Goal: Information Seeking & Learning: Learn about a topic

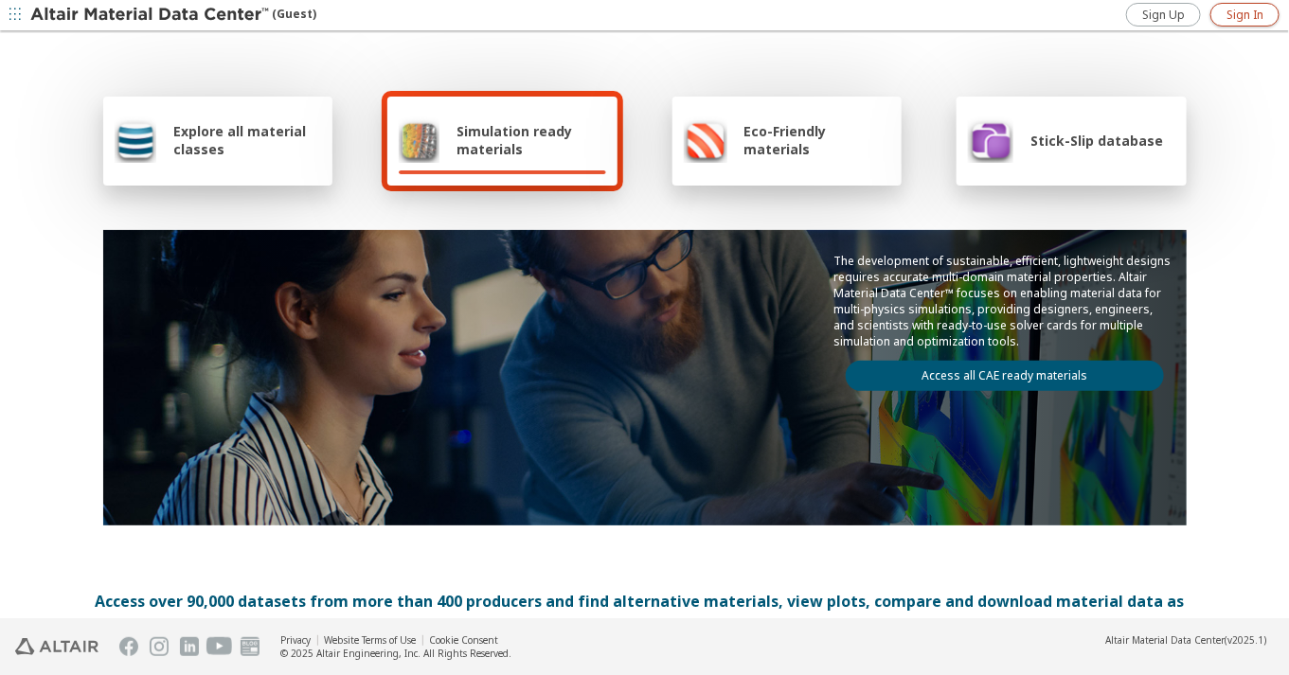
click at [1253, 11] on span "Sign In" at bounding box center [1245, 15] width 37 height 15
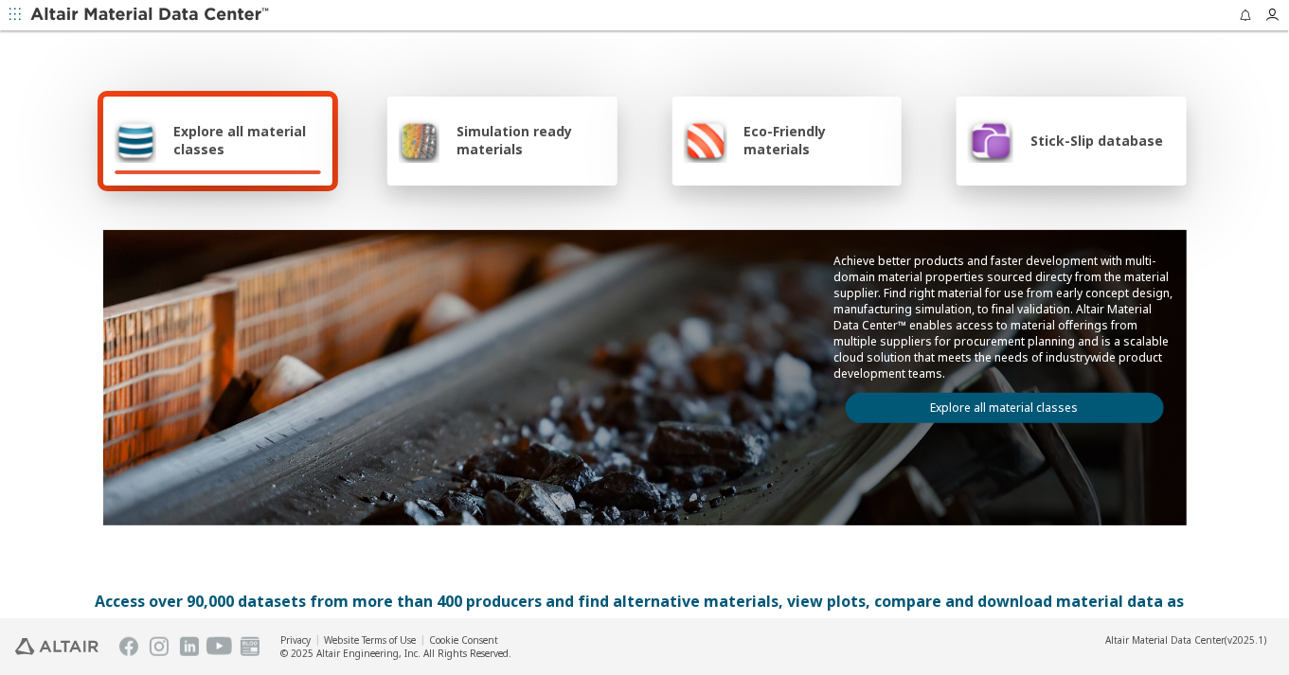
scroll to position [105, 0]
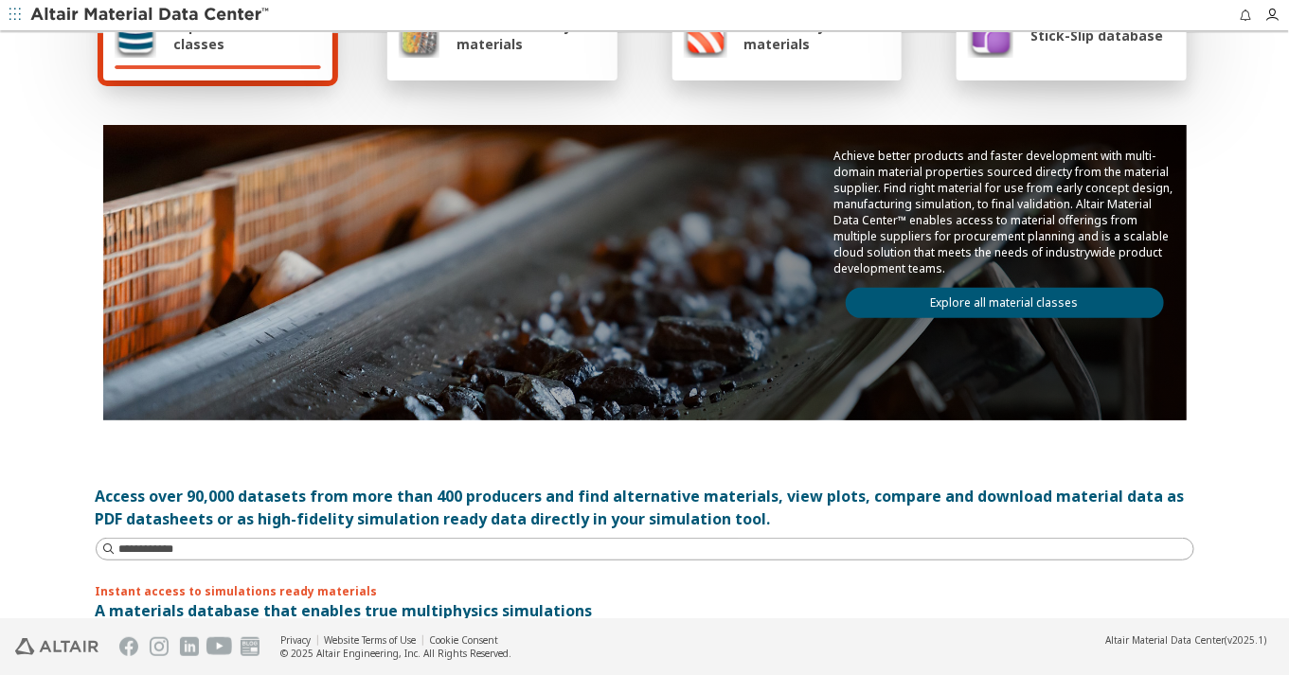
click at [951, 289] on link "Explore all material classes" at bounding box center [1005, 303] width 318 height 30
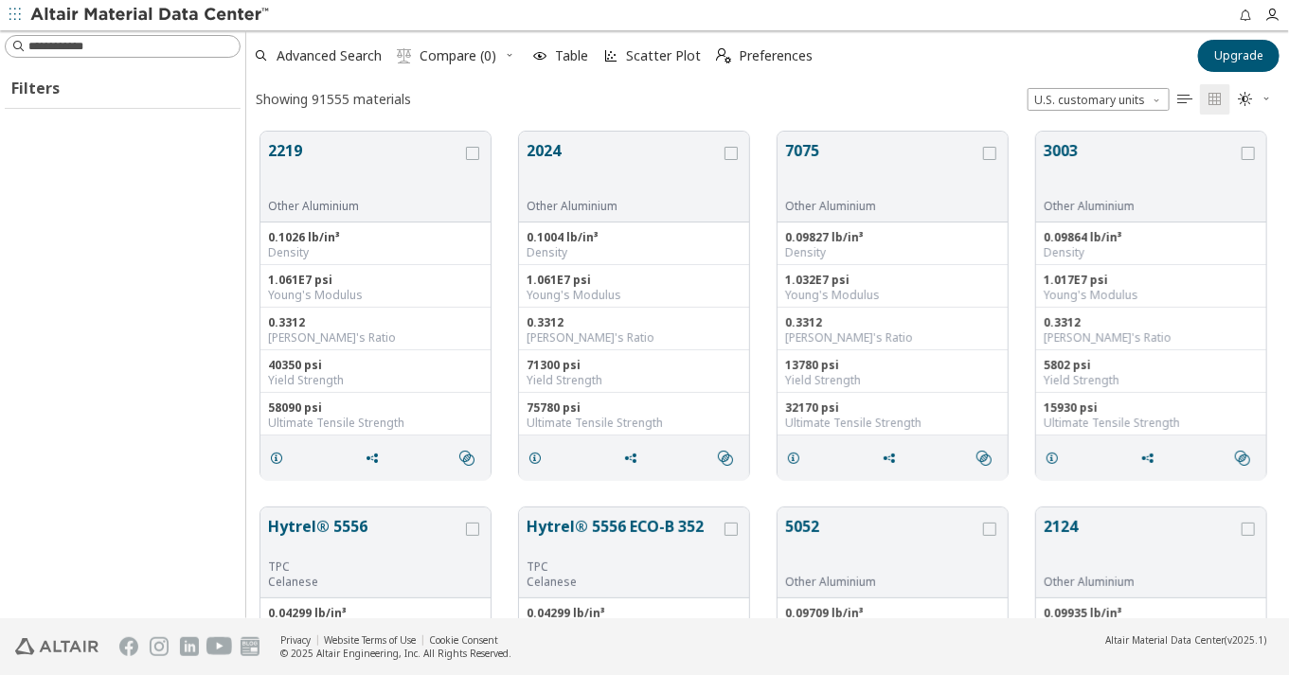
scroll to position [484, 1027]
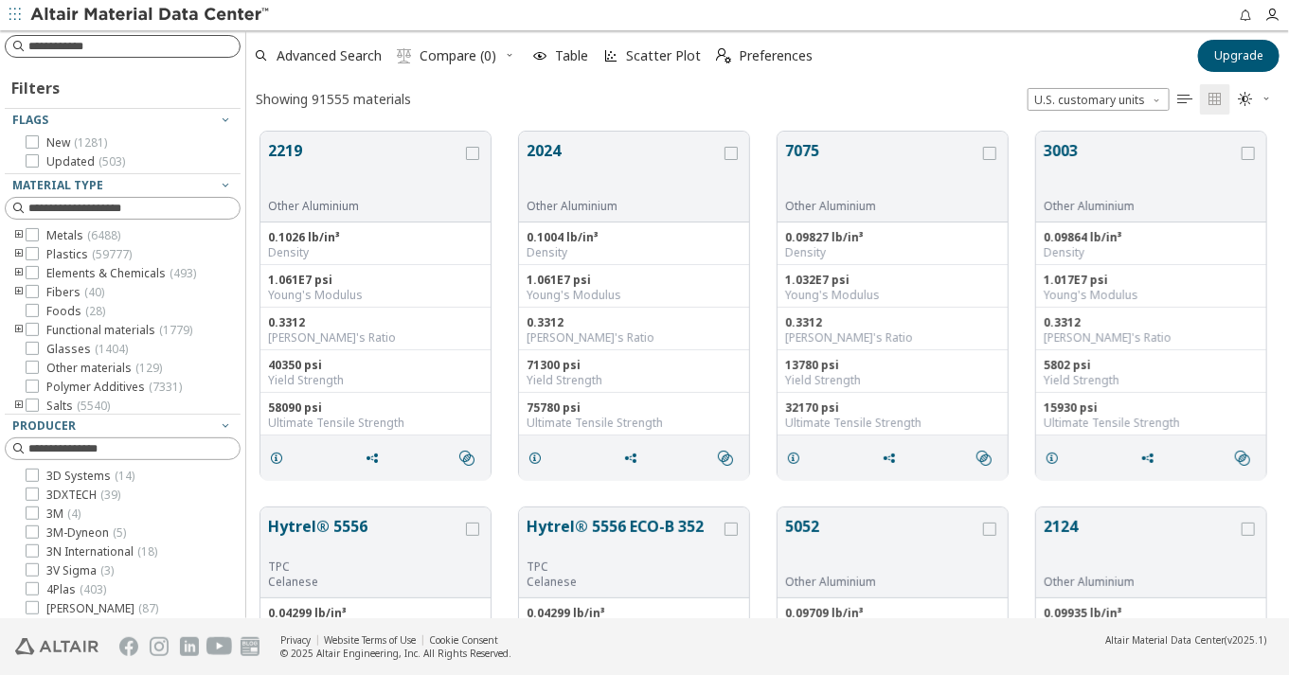
click at [129, 52] on input at bounding box center [133, 46] width 211 height 19
type input "******"
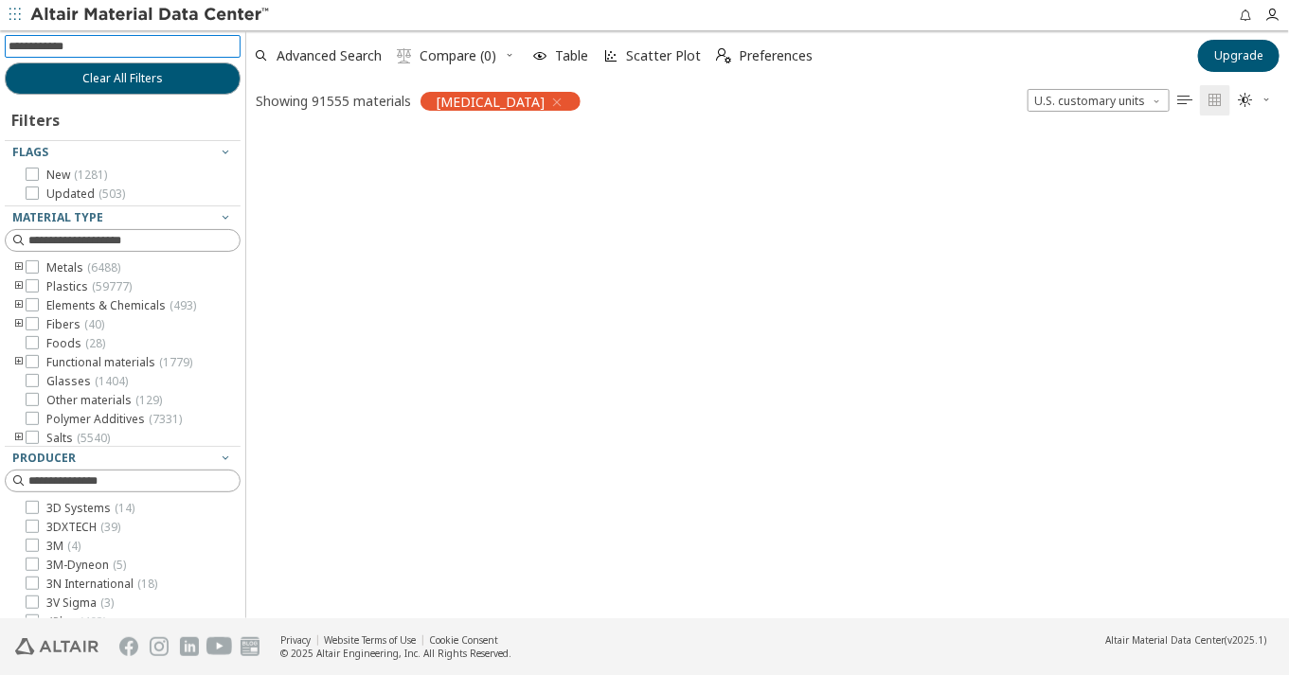
scroll to position [17, 16]
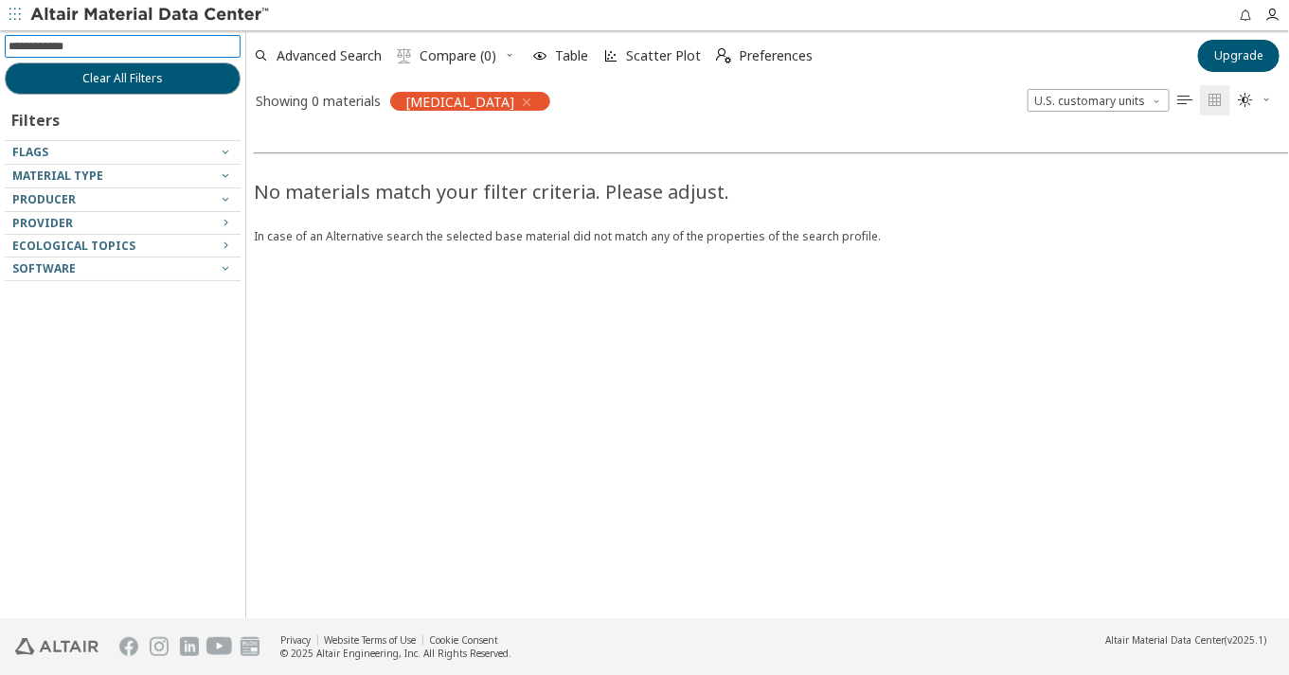
click at [519, 96] on icon "button" at bounding box center [526, 102] width 15 height 15
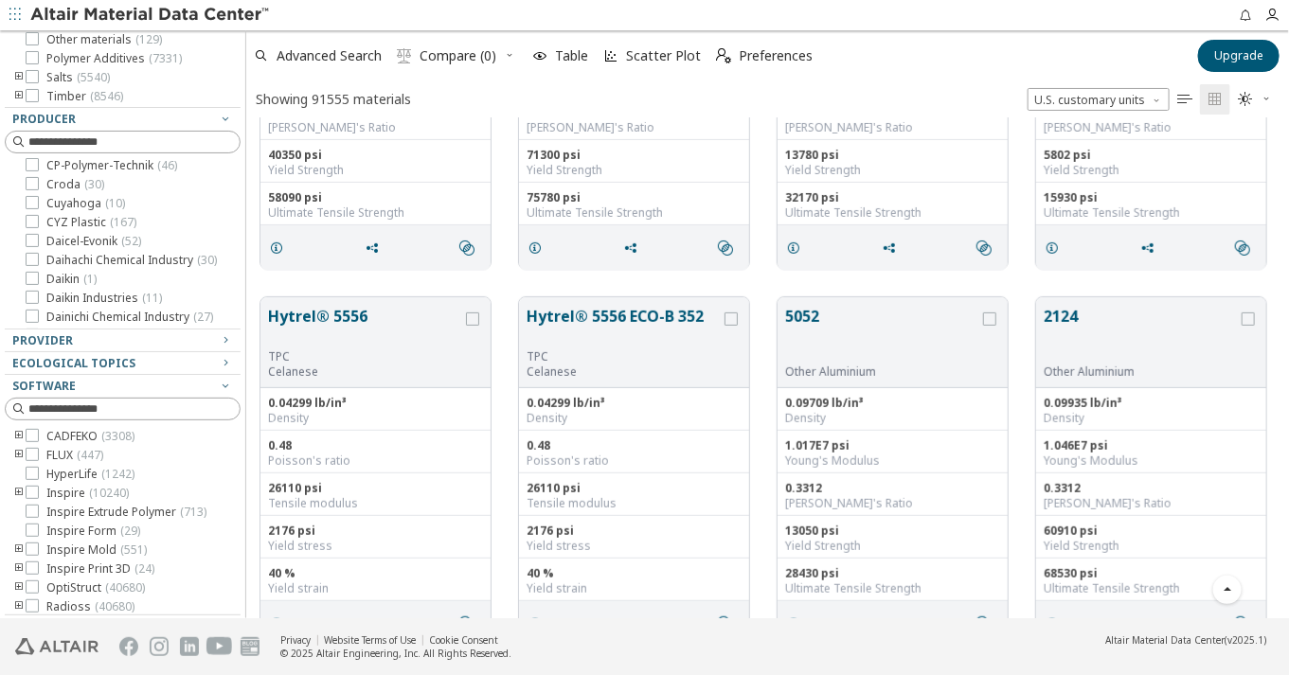
scroll to position [2630, 0]
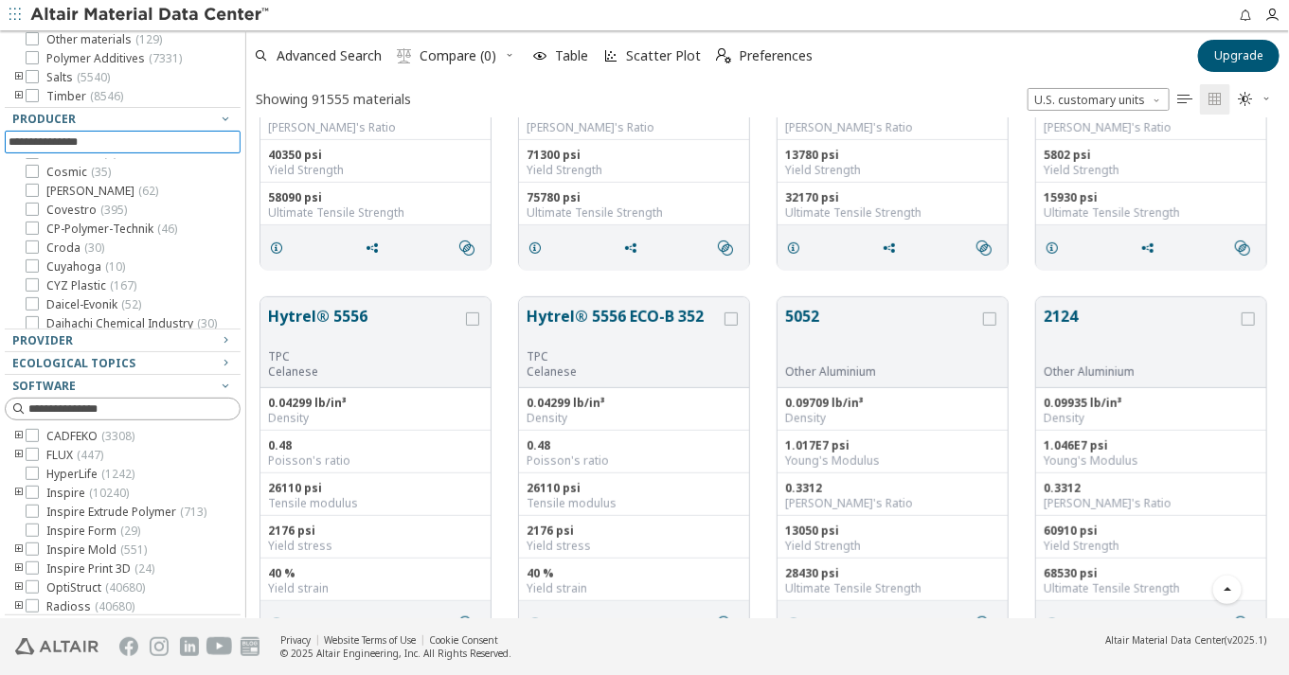
drag, startPoint x: 118, startPoint y: 146, endPoint x: -43, endPoint y: 176, distance: 163.8
click at [0, 176] on html "Feedback Filters Flags New ( 1281 ) Updated ( 503 ) Material Type Metals ( 6488…" at bounding box center [644, 337] width 1289 height 675
drag, startPoint x: 111, startPoint y: 122, endPoint x: 95, endPoint y: 124, distance: 16.2
click at [96, 124] on div "Producer" at bounding box center [115, 119] width 206 height 15
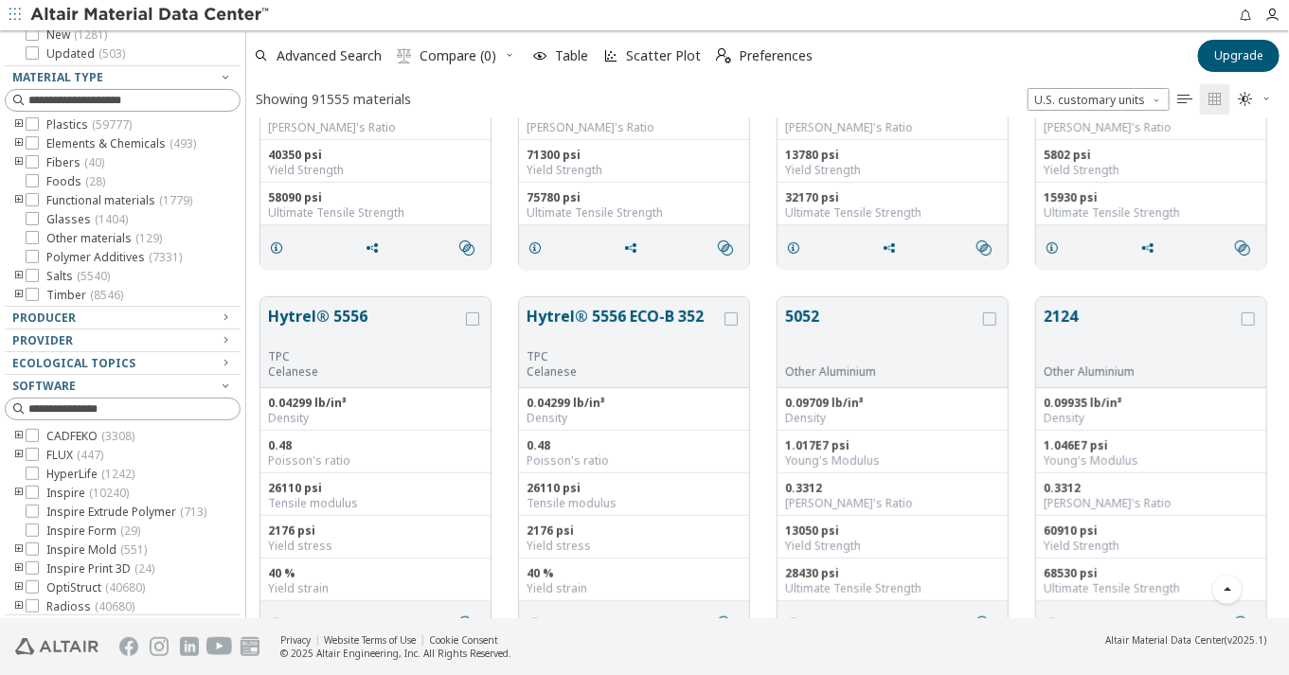
drag, startPoint x: 809, startPoint y: 641, endPoint x: 786, endPoint y: 641, distance: 22.7
click at [788, 641] on footer "Privacy Website Terms of Use Cookie Consent © 2025 Altair Engineering, Inc. All…" at bounding box center [644, 647] width 1289 height 57
click at [129, 99] on input at bounding box center [133, 100] width 211 height 19
click at [135, 406] on input at bounding box center [125, 409] width 232 height 21
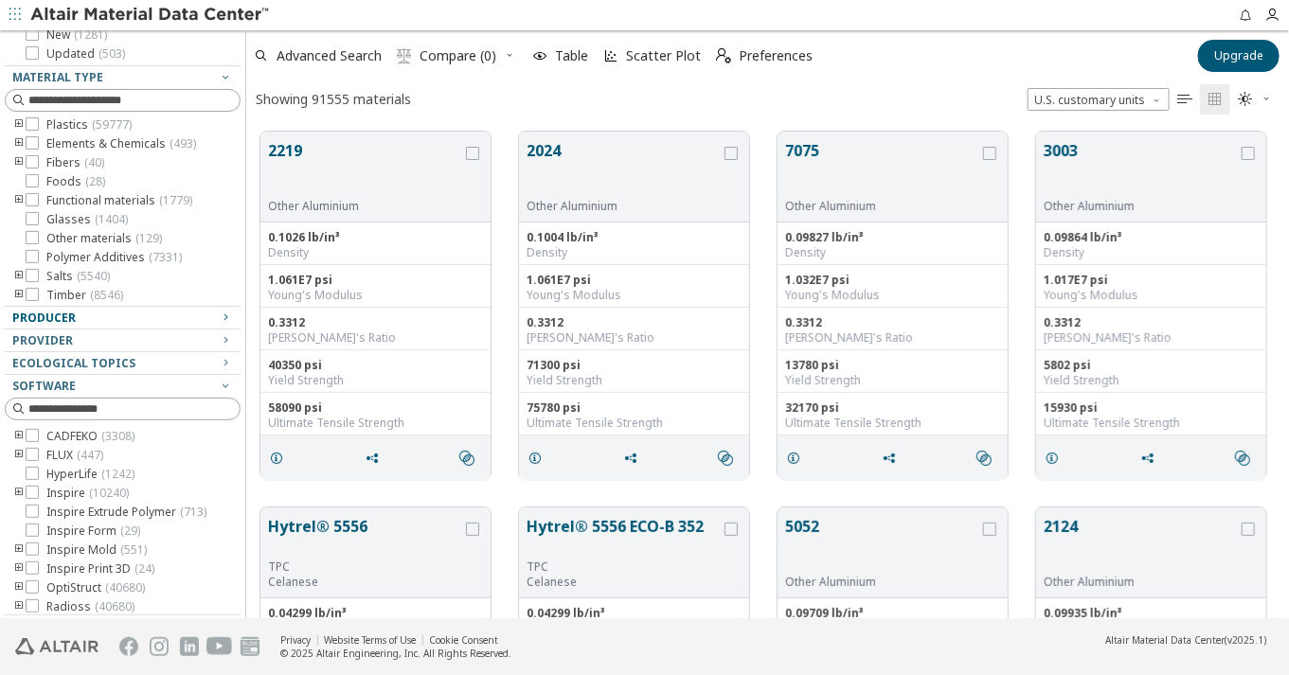
click at [9, 316] on button "Producer" at bounding box center [123, 318] width 236 height 23
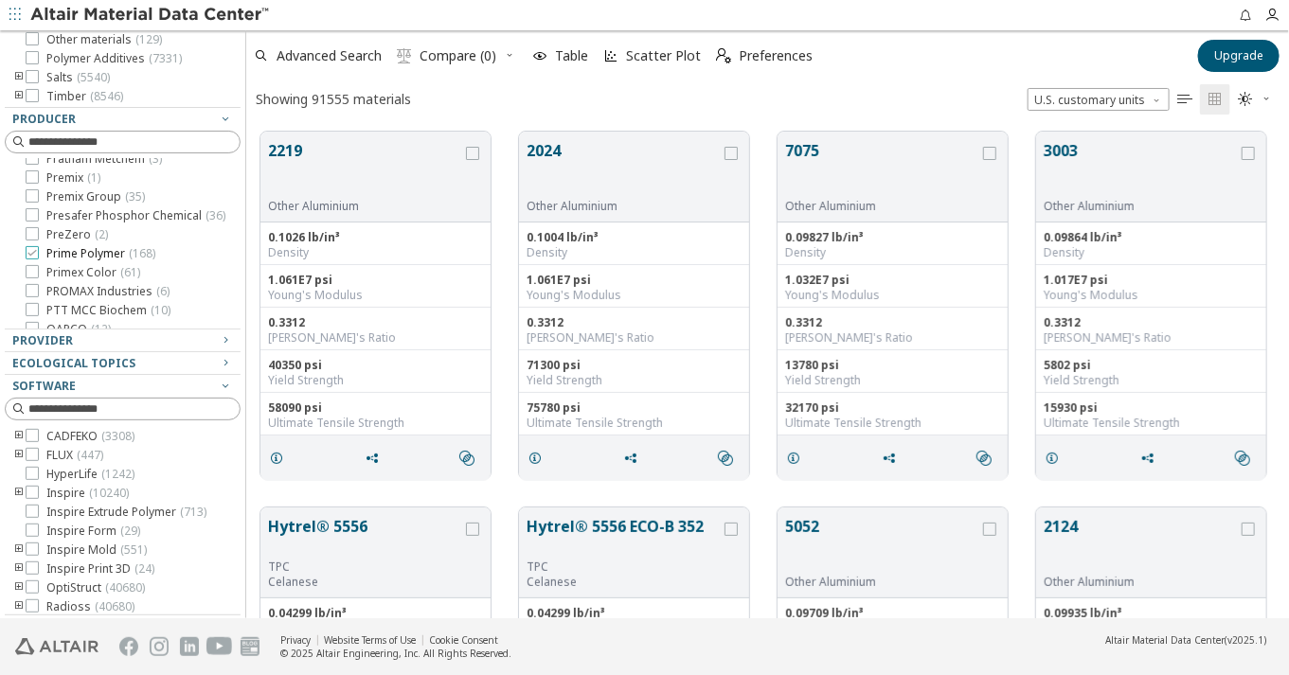
scroll to position [11050, 0]
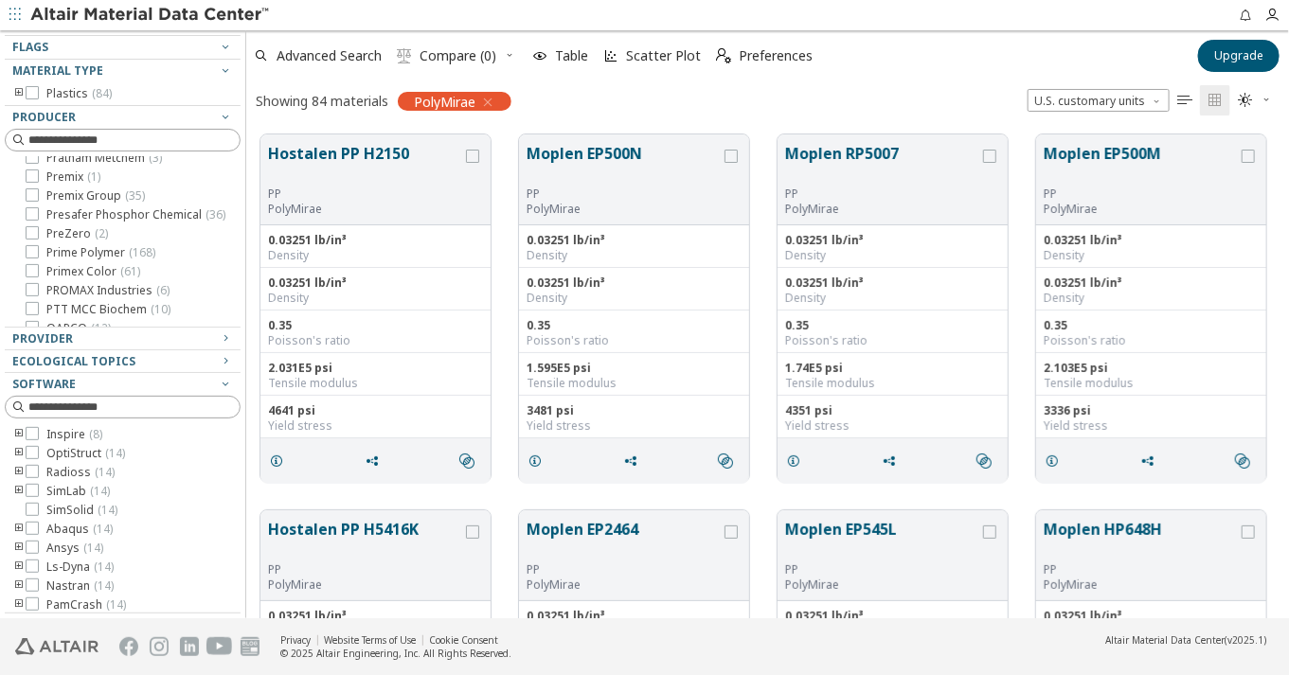
scroll to position [103, 0]
click at [310, 165] on button "Hostalen PP H2150" at bounding box center [365, 164] width 194 height 45
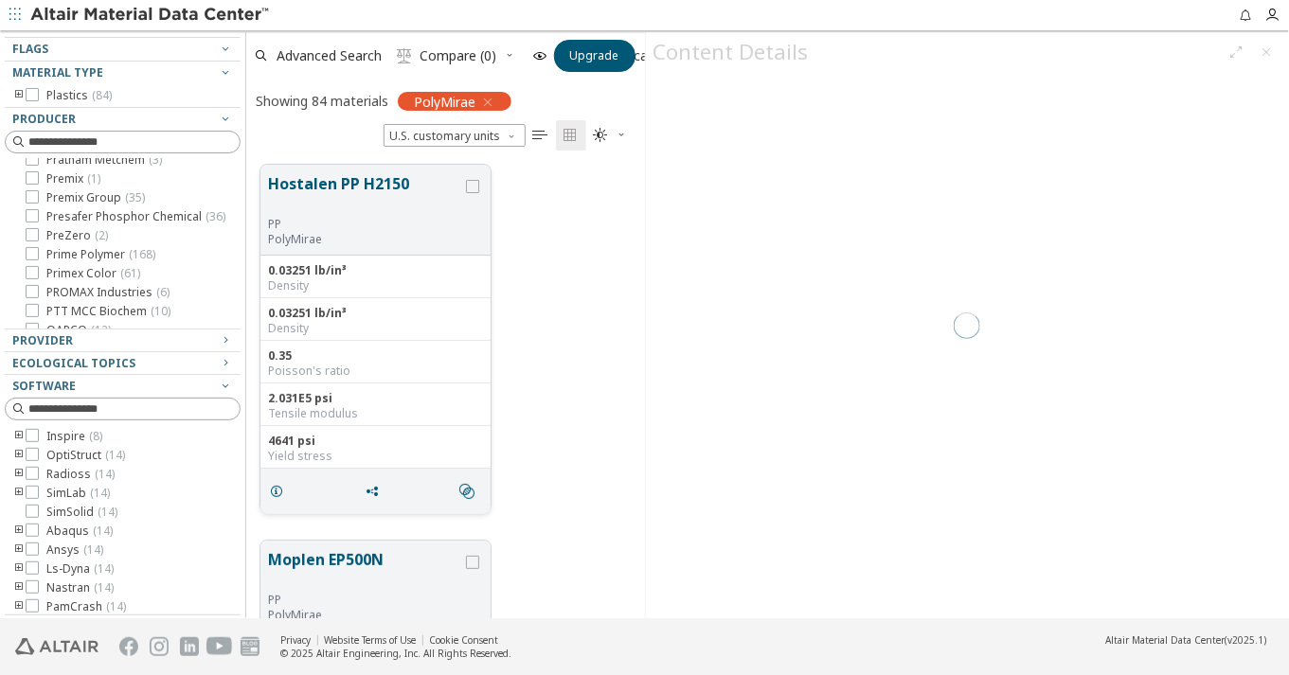
scroll to position [17, 17]
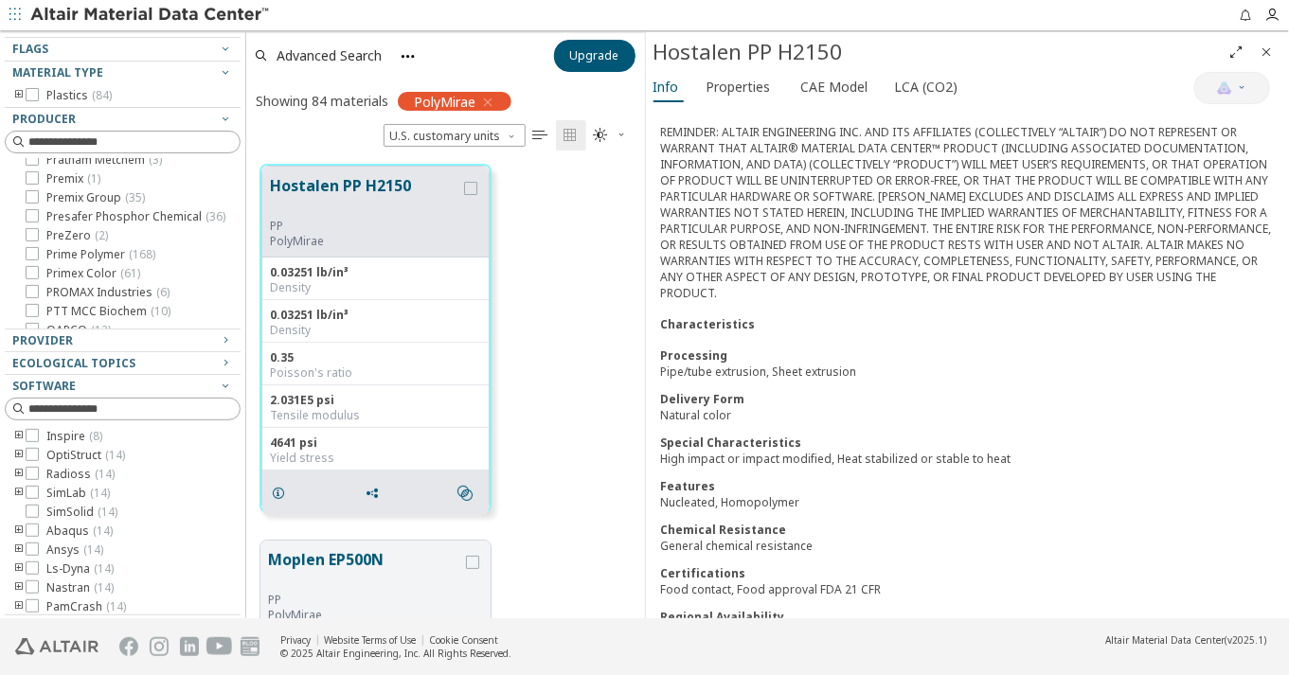
scroll to position [314, 0]
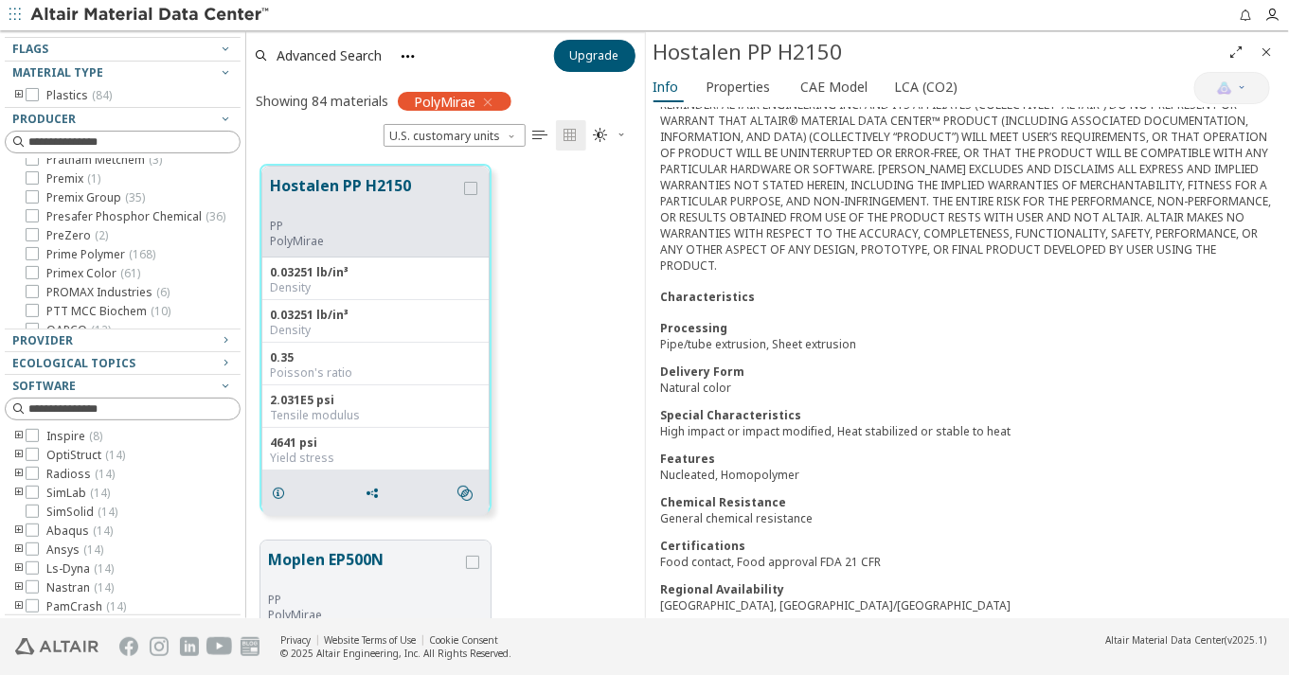
click at [1264, 59] on icon "Close" at bounding box center [1266, 52] width 15 height 15
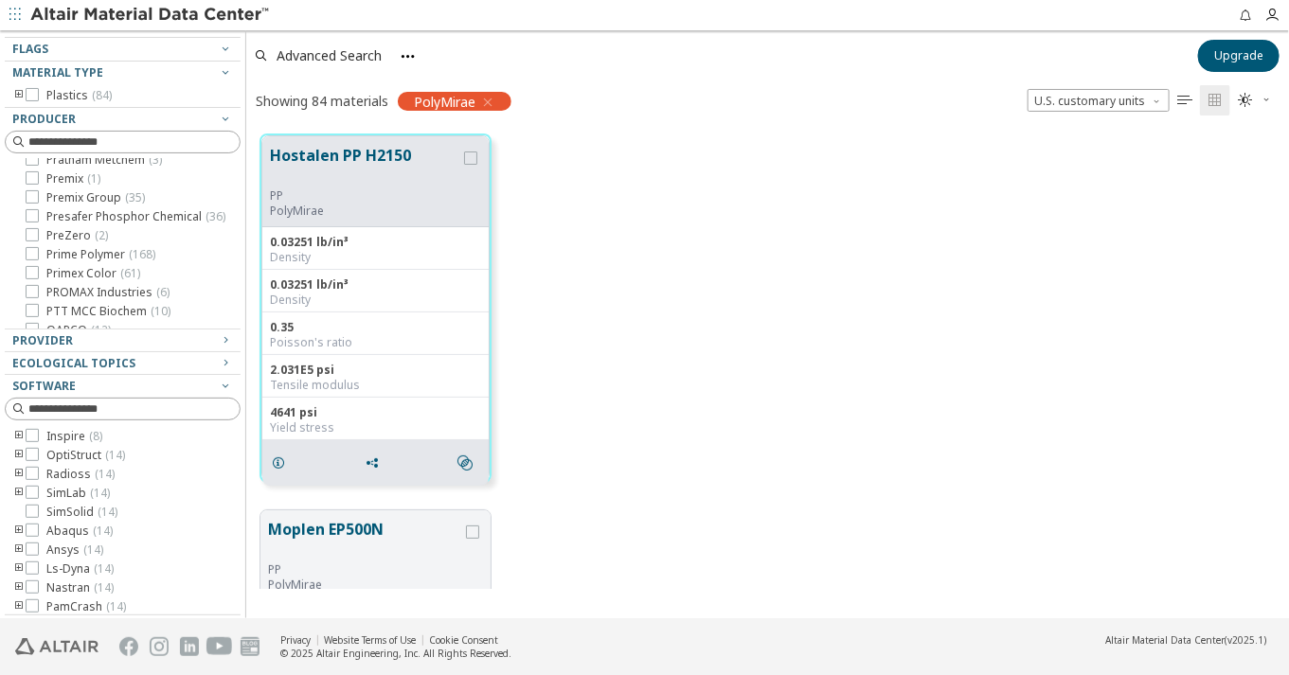
scroll to position [482, 1027]
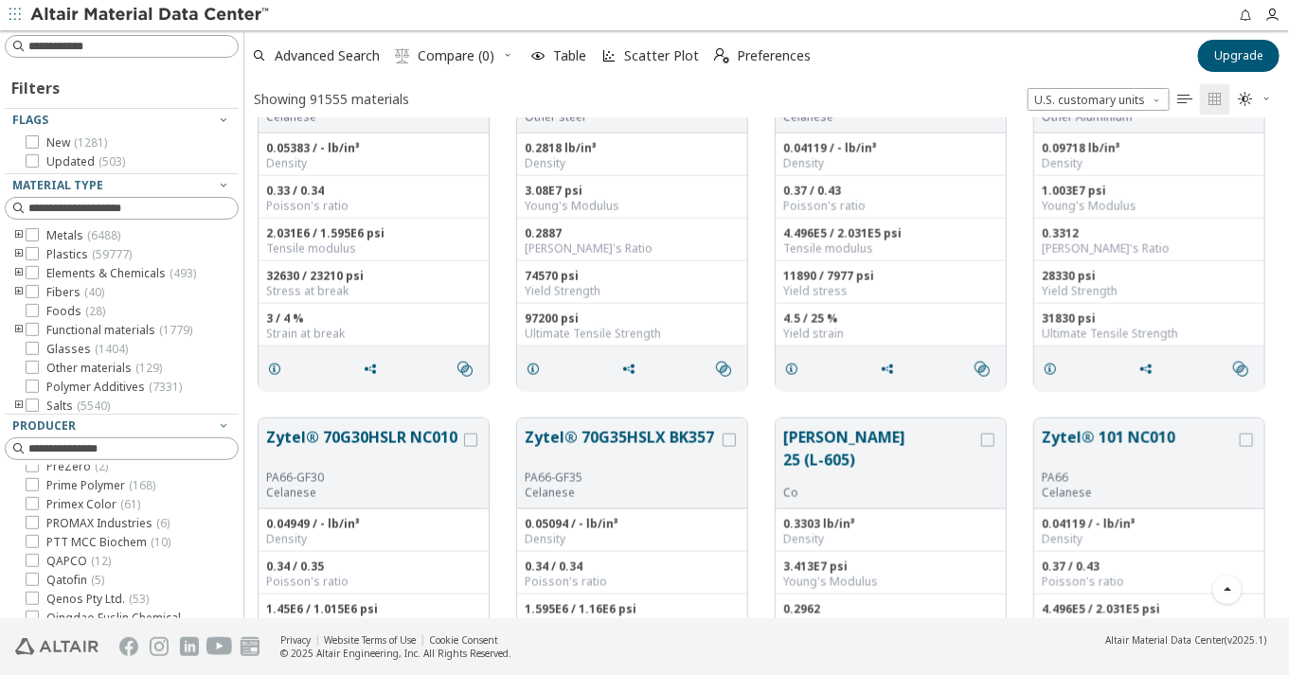
scroll to position [16, 16]
drag, startPoint x: 242, startPoint y: 335, endPoint x: 244, endPoint y: 360, distance: 24.8
click at [244, 360] on div "Filters Flags New ( 1281 ) Updated ( 503 ) Material Type Metals ( 6488 ) Plasti…" at bounding box center [644, 324] width 1289 height 588
click at [249, 333] on div "Zytel® 70G43L NC010 PA66-GF43 Celanese 0.05383 / - lb/in³ Density 0.33 / 0.34 P…" at bounding box center [766, 216] width 1045 height 376
drag, startPoint x: 243, startPoint y: 327, endPoint x: 324, endPoint y: 411, distance: 116.6
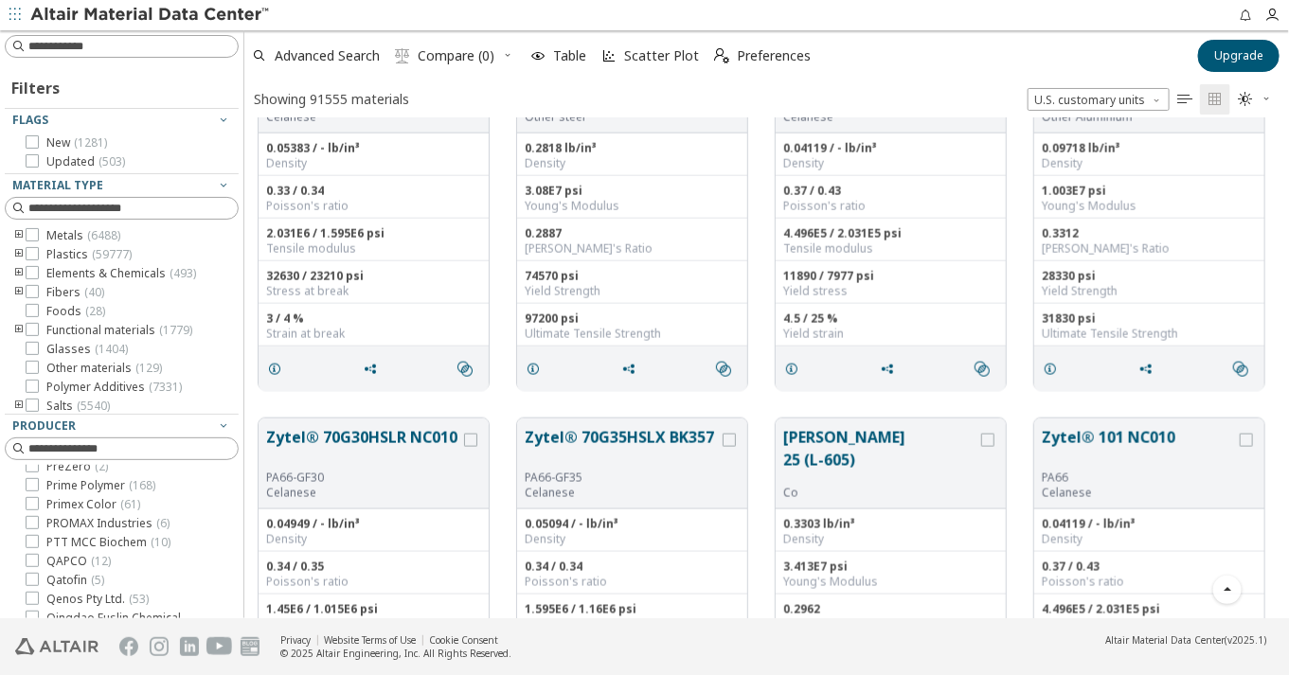
click at [235, 319] on div "Filters Flags New ( 1281 ) Updated ( 503 ) Material Type Metals ( 6488 ) Plasti…" at bounding box center [644, 324] width 1289 height 588
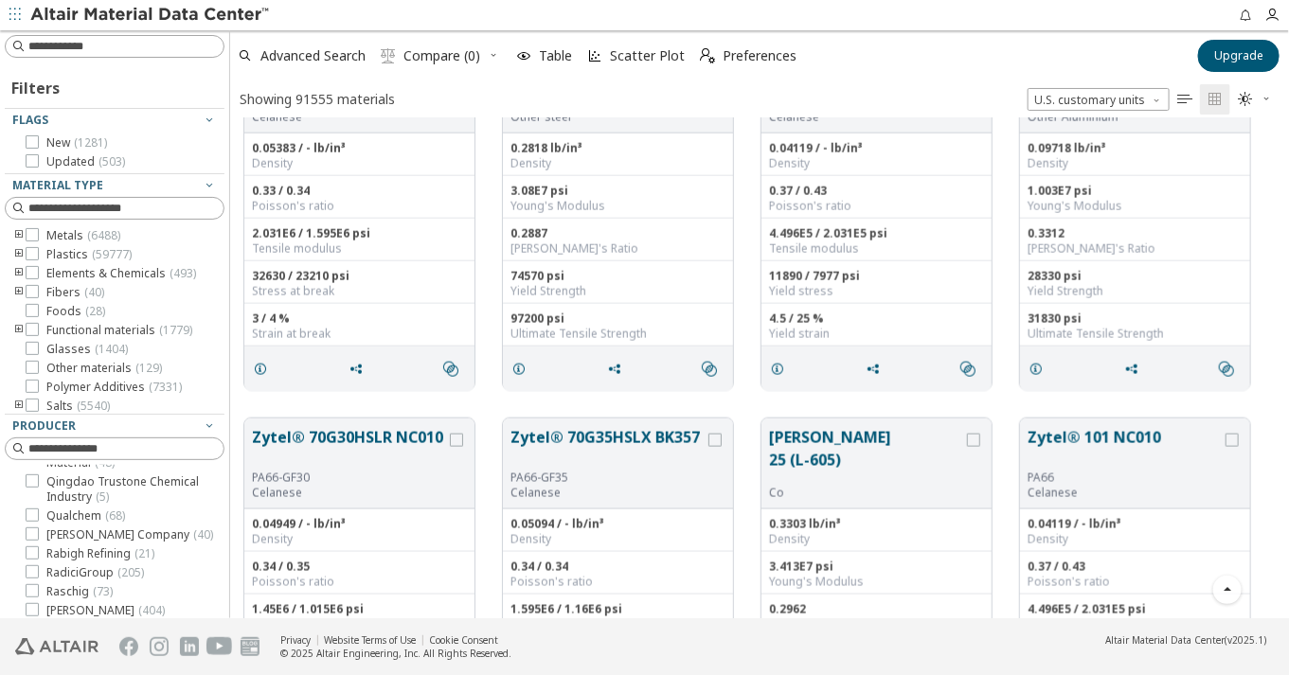
scroll to position [0, 0]
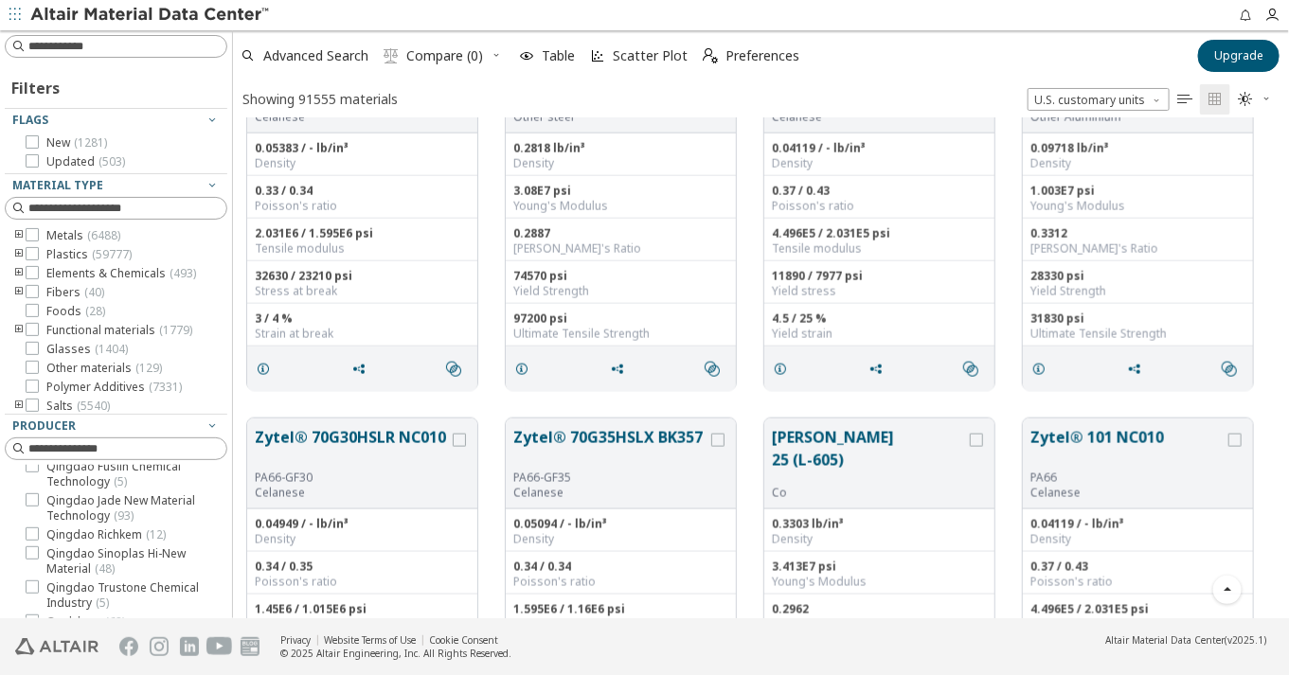
drag, startPoint x: 229, startPoint y: 306, endPoint x: 225, endPoint y: 557, distance: 251.0
click at [235, 512] on div "Filters Flags New ( 1281 ) Updated ( 503 ) Material Type Metals ( 6488 ) Plasti…" at bounding box center [644, 324] width 1289 height 588
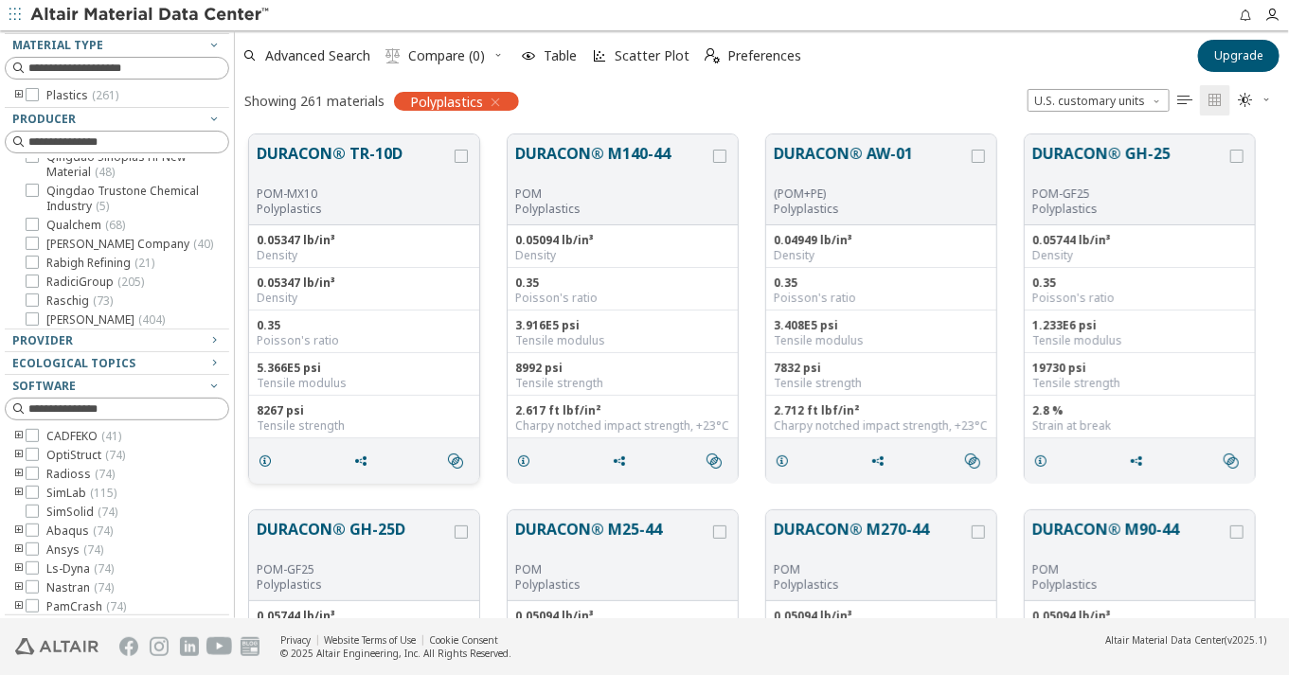
click at [320, 160] on button "DURACON® TR-10D" at bounding box center [354, 164] width 194 height 45
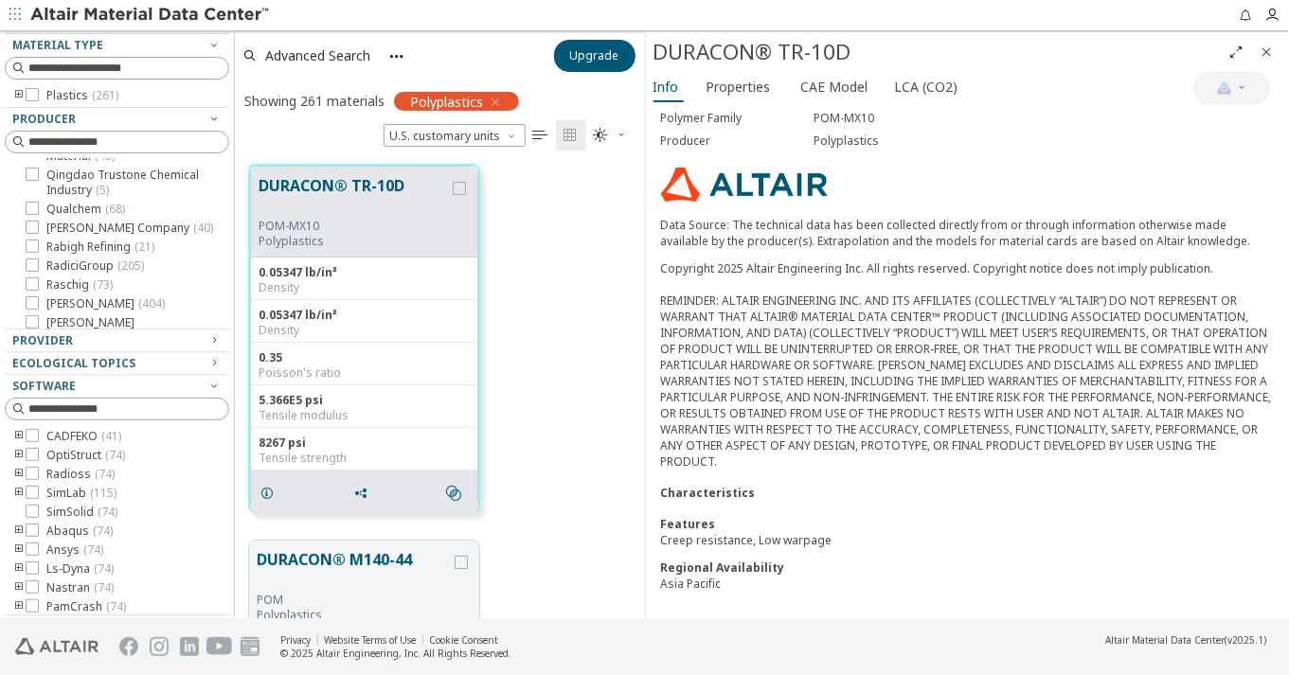
scroll to position [452, 393]
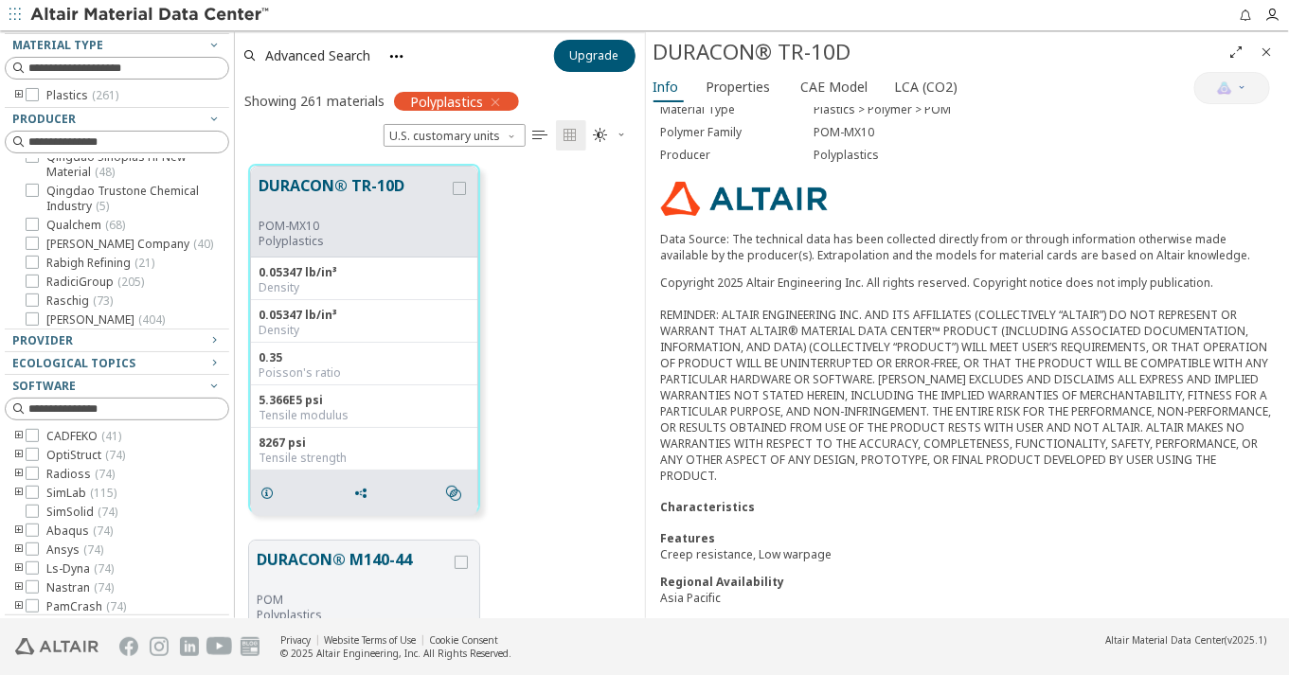
click at [1247, 46] on span "Full Screen" at bounding box center [1236, 52] width 23 height 30
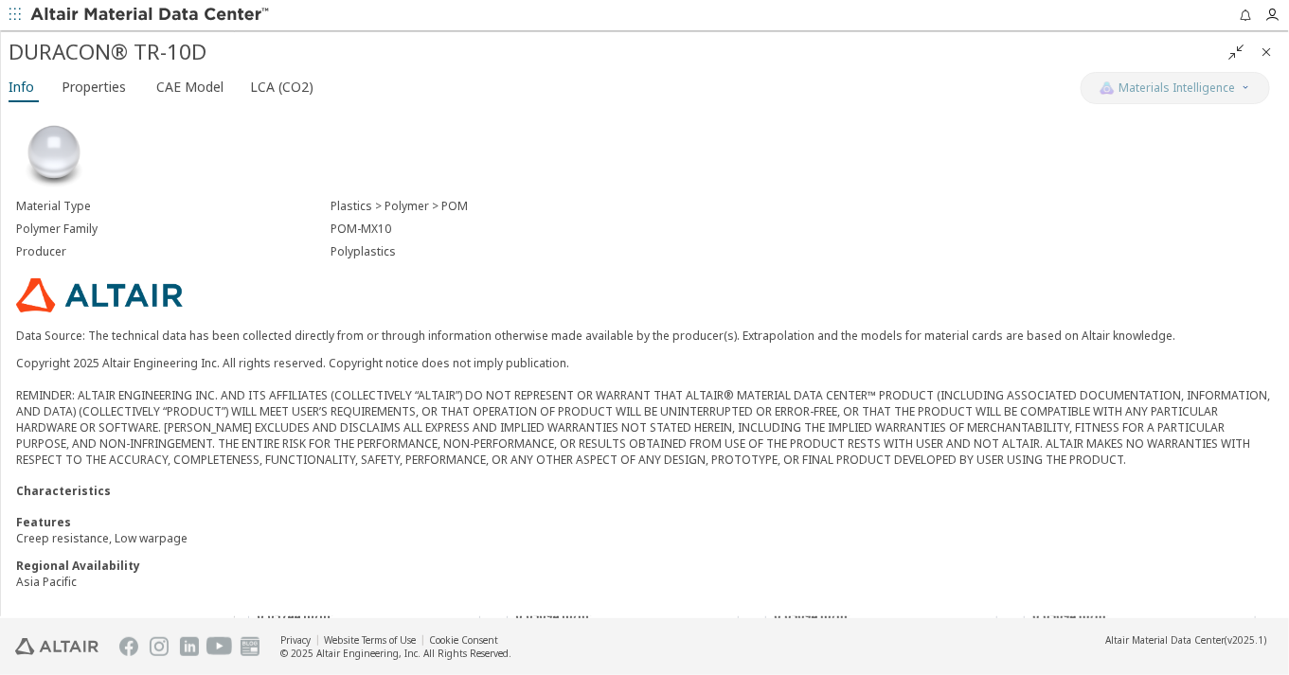
scroll to position [0, 0]
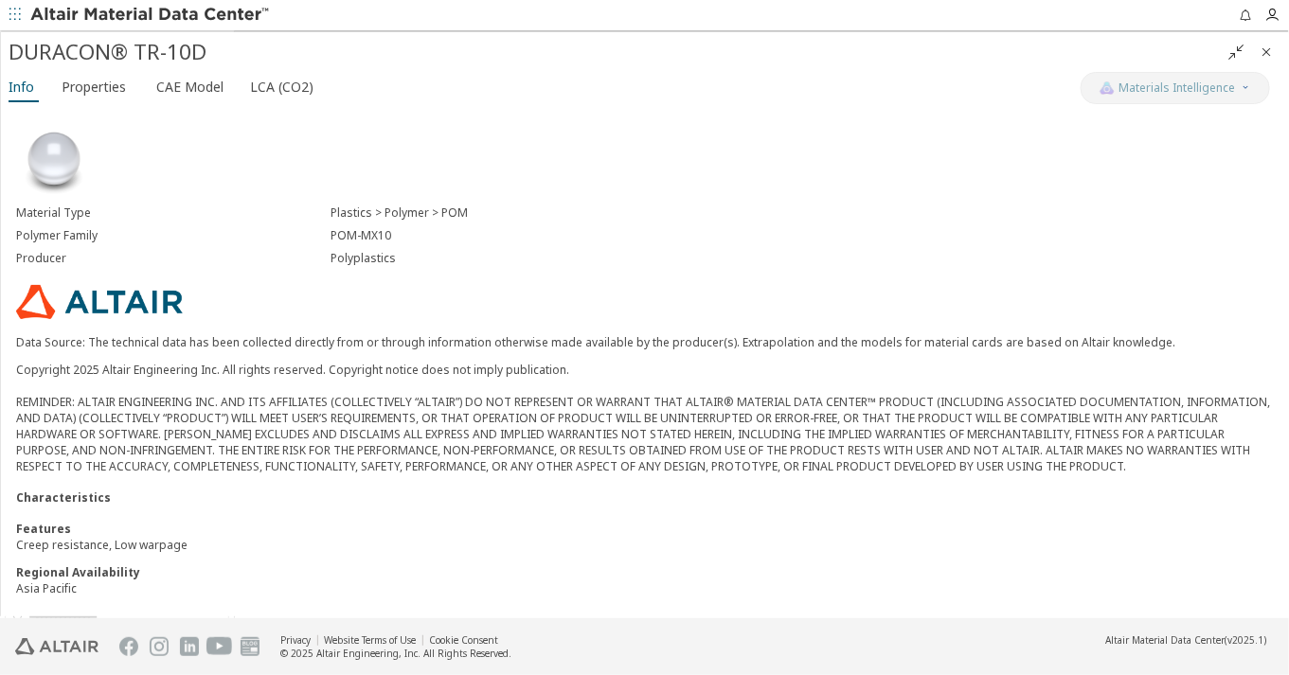
scroll to position [99, 0]
click at [167, 12] on img at bounding box center [151, 15] width 242 height 19
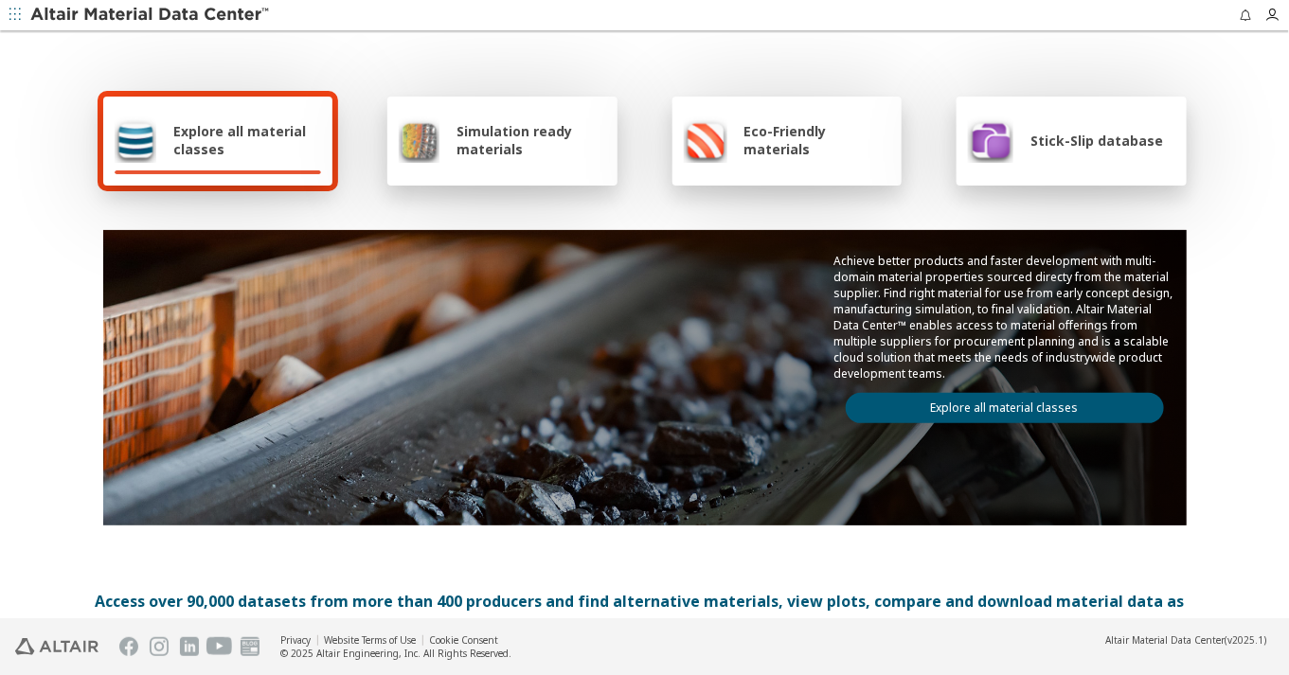
click at [186, 135] on span "Explore all material classes" at bounding box center [247, 140] width 148 height 36
click at [243, 102] on div "Explore all material classes" at bounding box center [218, 141] width 230 height 89
click at [240, 107] on div "Explore all material classes" at bounding box center [218, 141] width 230 height 89
drag, startPoint x: 240, startPoint y: 107, endPoint x: 237, endPoint y: 136, distance: 29.5
click at [237, 136] on span "Explore all material classes" at bounding box center [247, 140] width 148 height 36
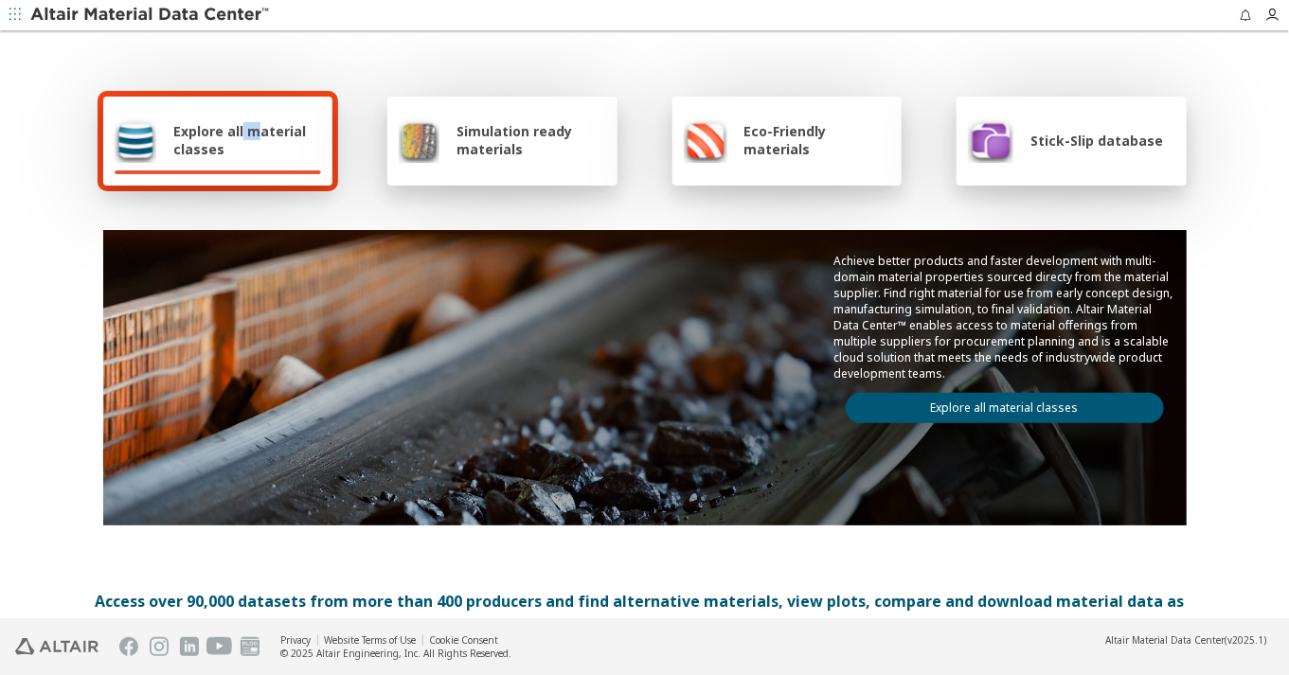
click at [235, 134] on span "Explore all material classes" at bounding box center [247, 140] width 148 height 36
click at [905, 409] on link "Explore all material classes" at bounding box center [1005, 408] width 318 height 30
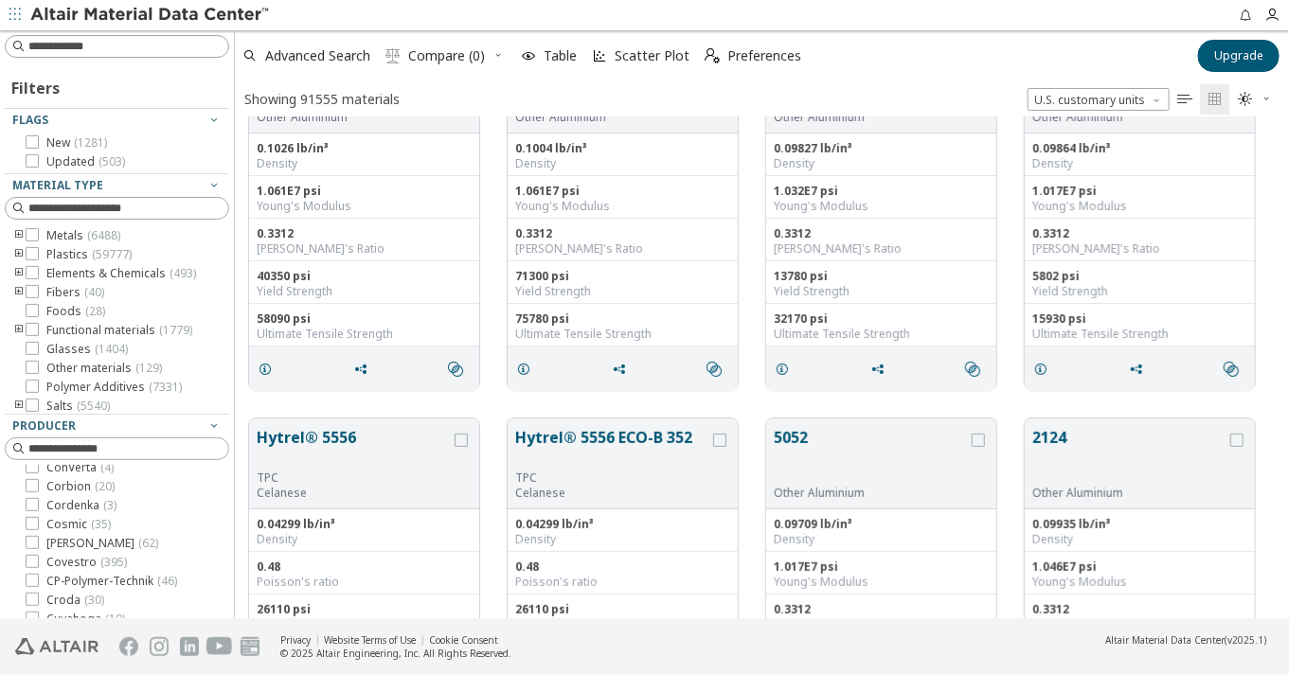
scroll to position [631, 0]
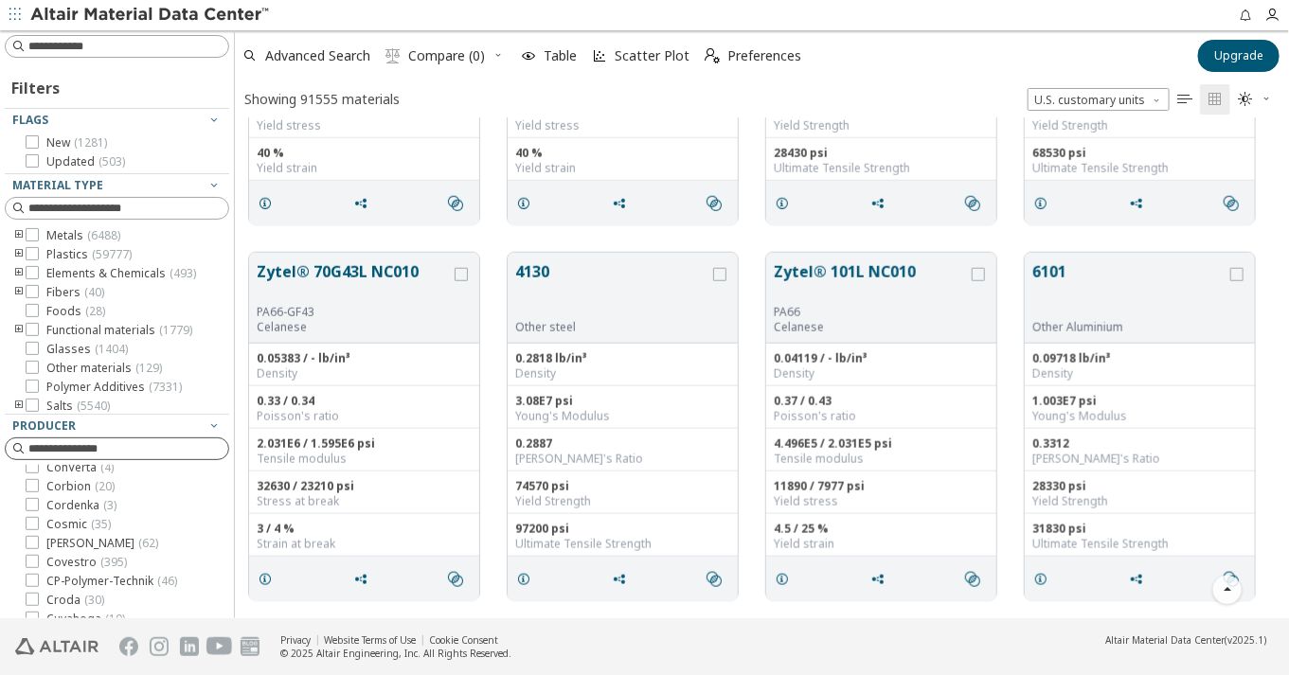
click at [131, 445] on input at bounding box center [128, 448] width 200 height 19
type input "*"
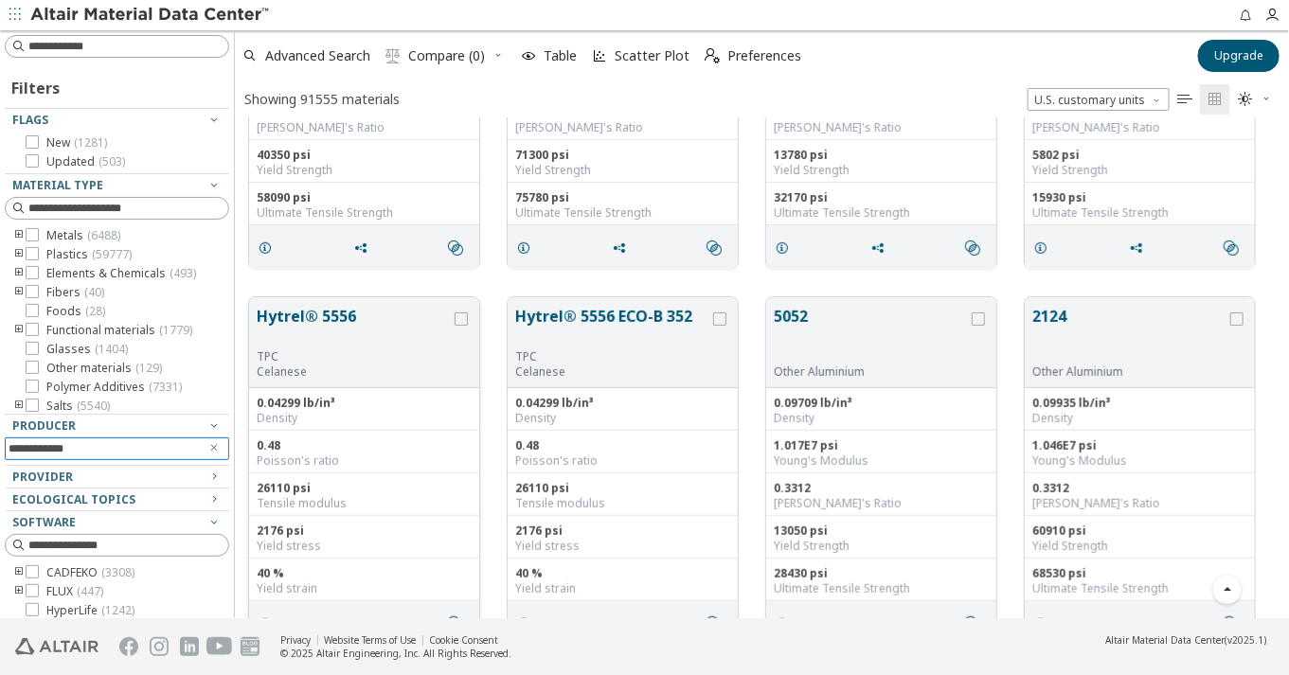
scroll to position [0, 0]
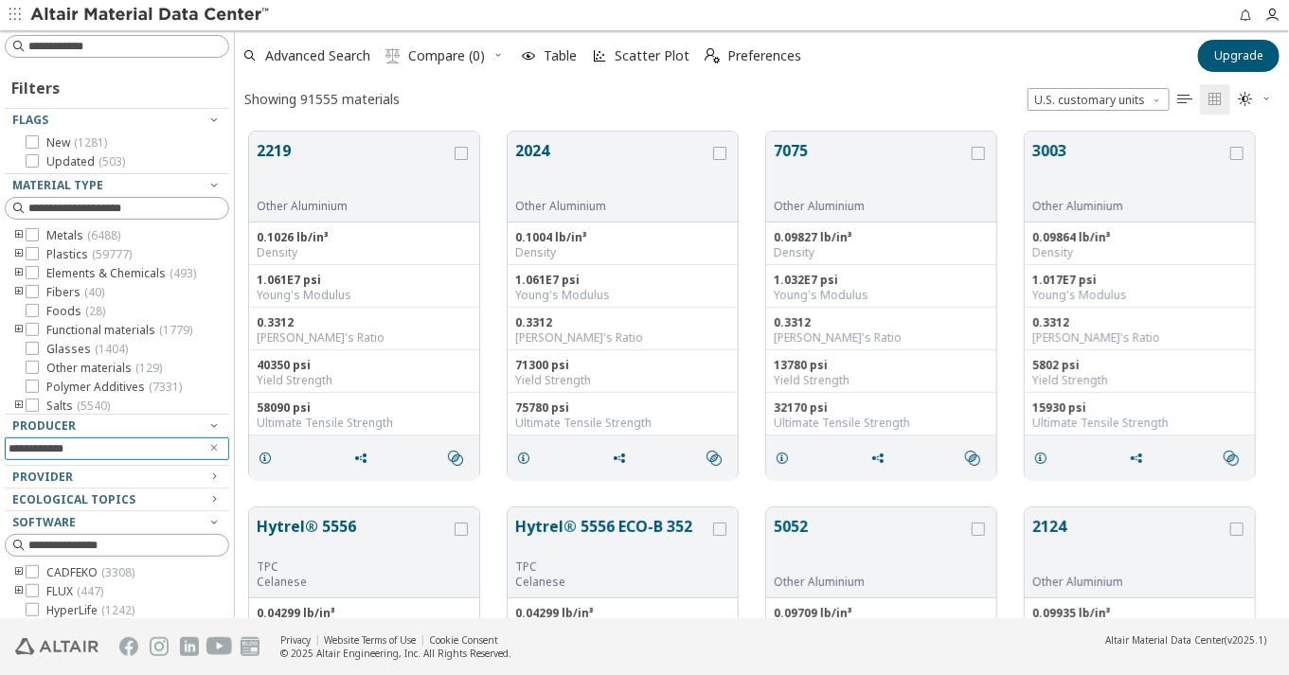
click at [125, 443] on input "**********" at bounding box center [104, 449] width 190 height 21
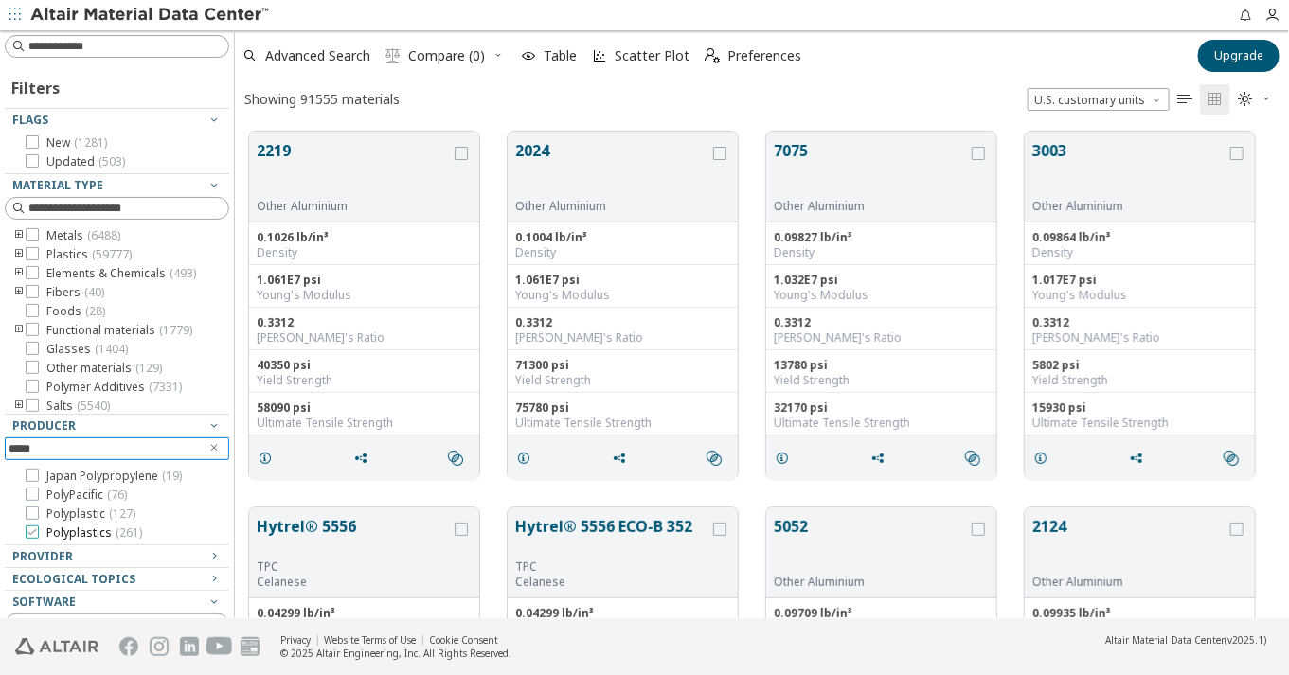
type input "*****"
click at [65, 531] on span "Polyplastics ( 261 )" at bounding box center [94, 533] width 96 height 15
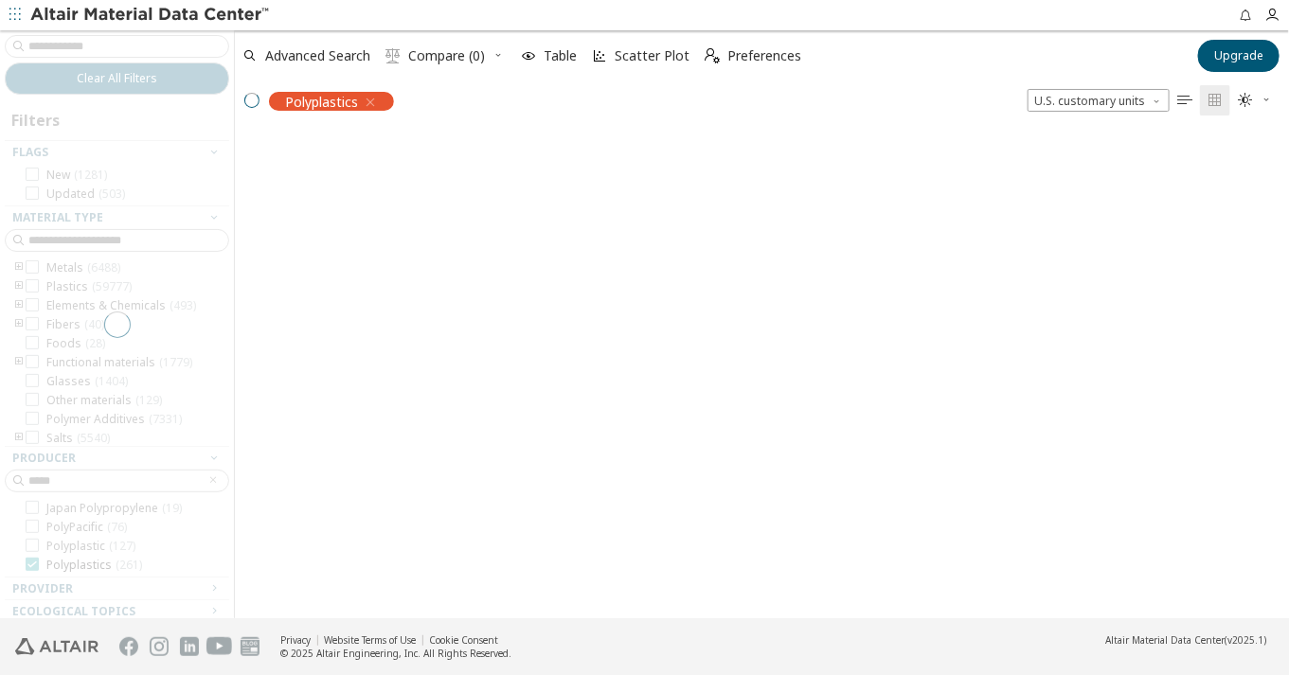
scroll to position [17, 16]
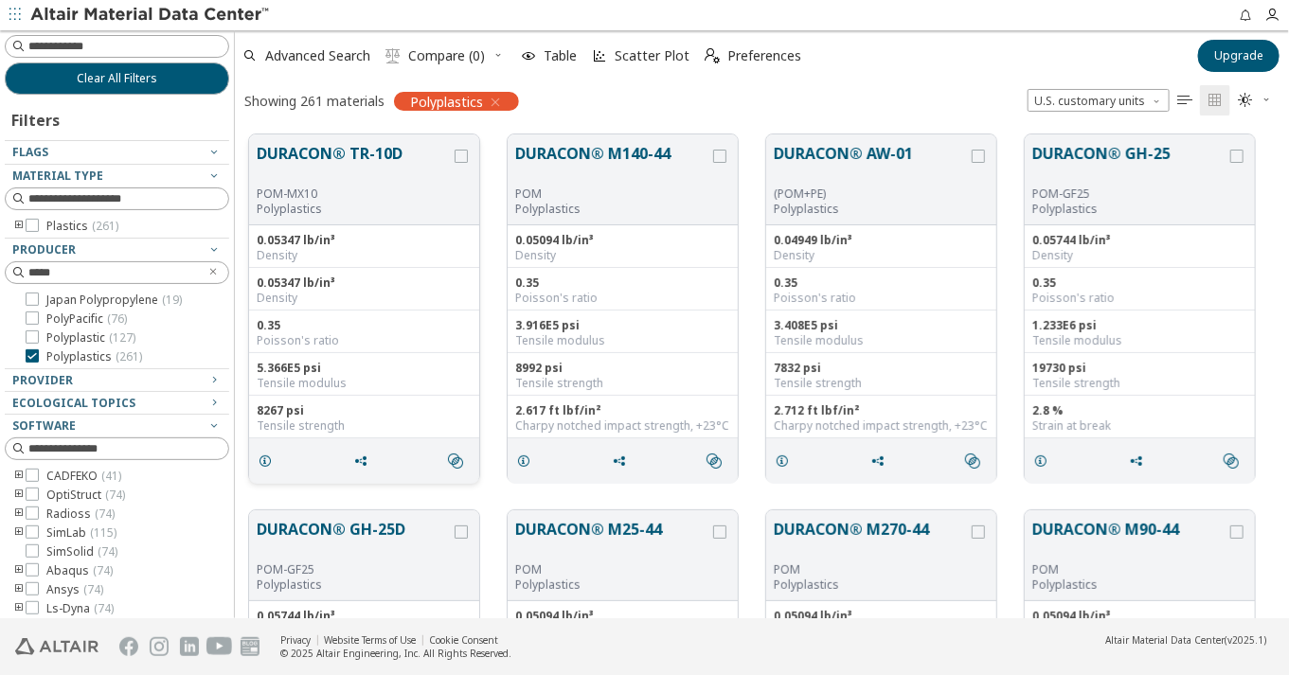
click at [317, 162] on button "DURACON® TR-10D" at bounding box center [354, 164] width 194 height 45
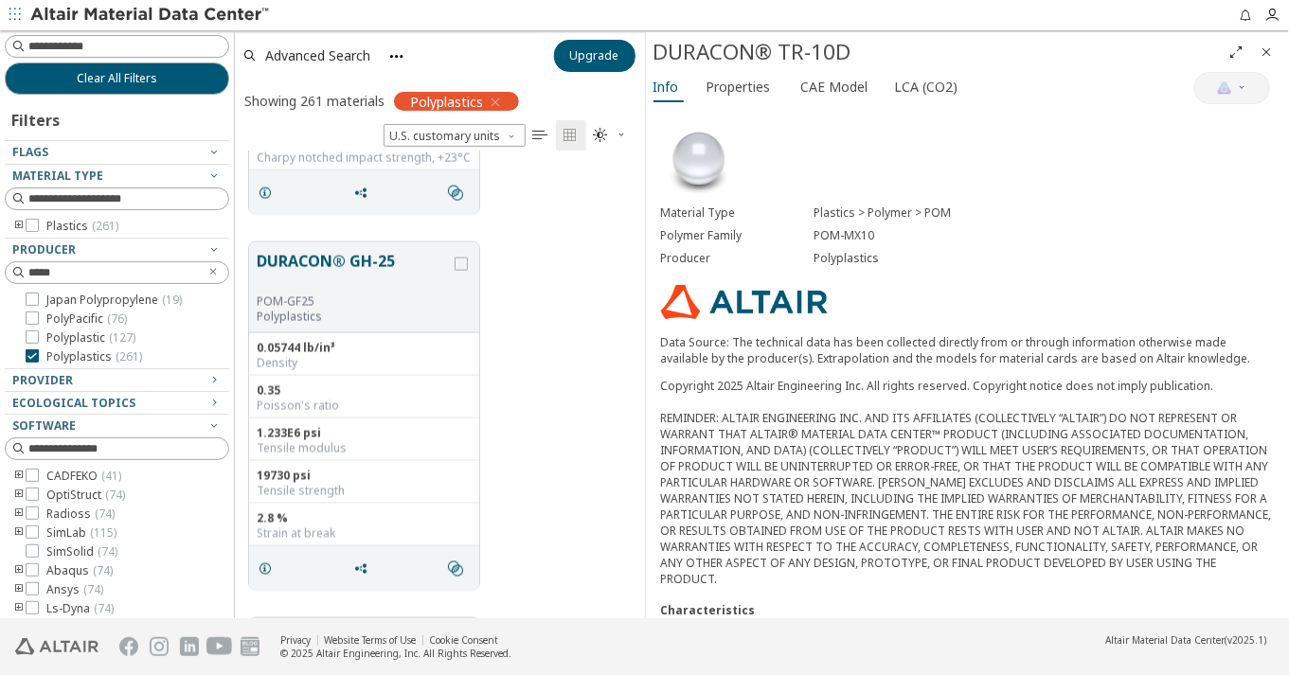
scroll to position [1052, 0]
click at [385, 289] on button "DURACON® GH-25" at bounding box center [354, 270] width 194 height 45
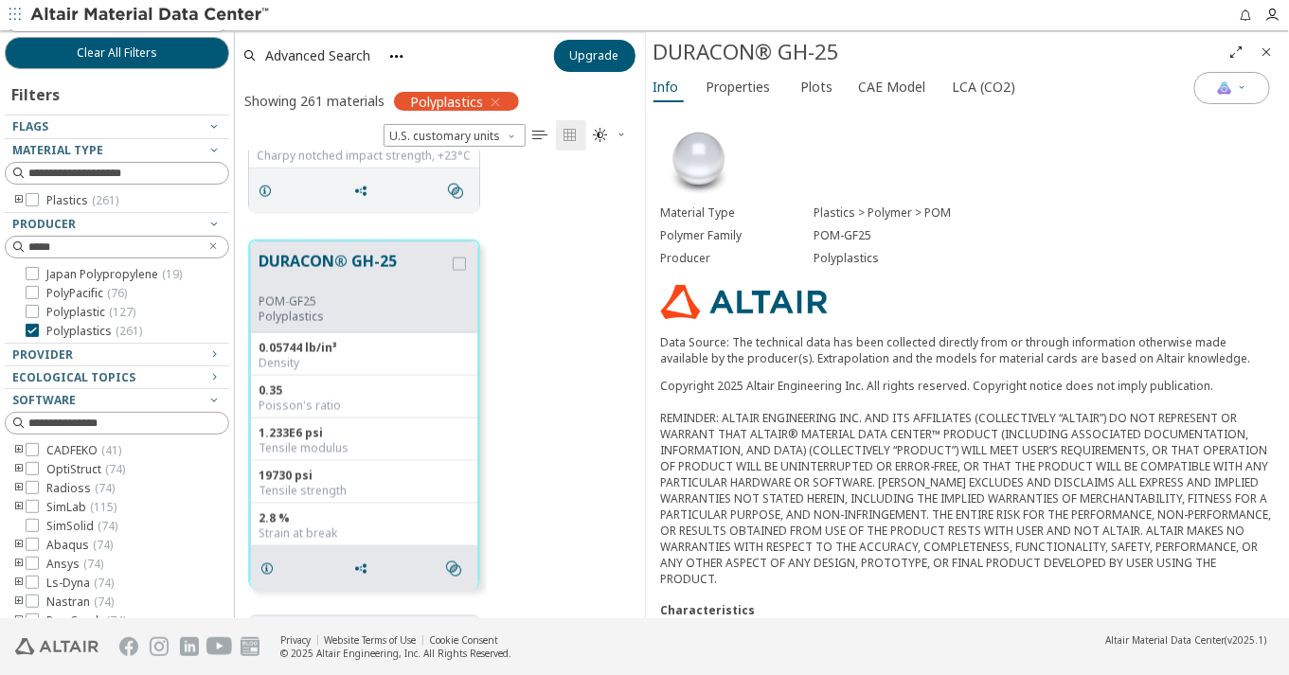
scroll to position [40, 0]
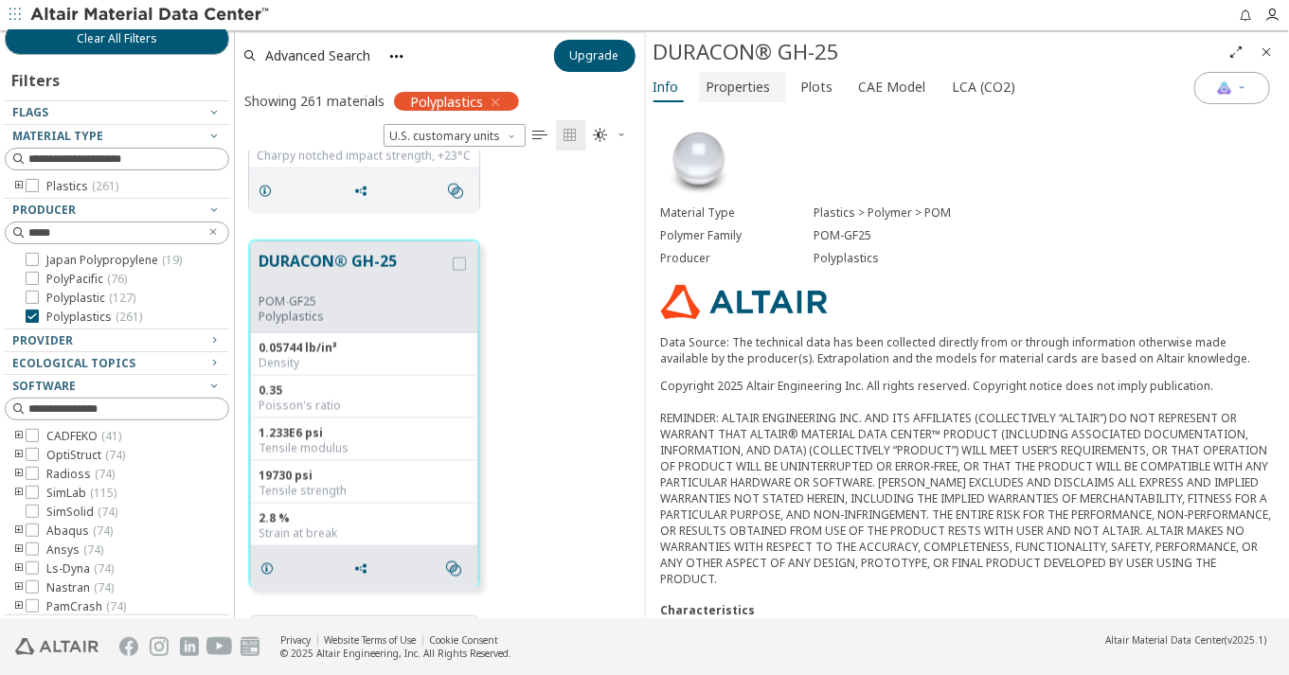
click at [778, 100] on button "Properties" at bounding box center [742, 87] width 87 height 30
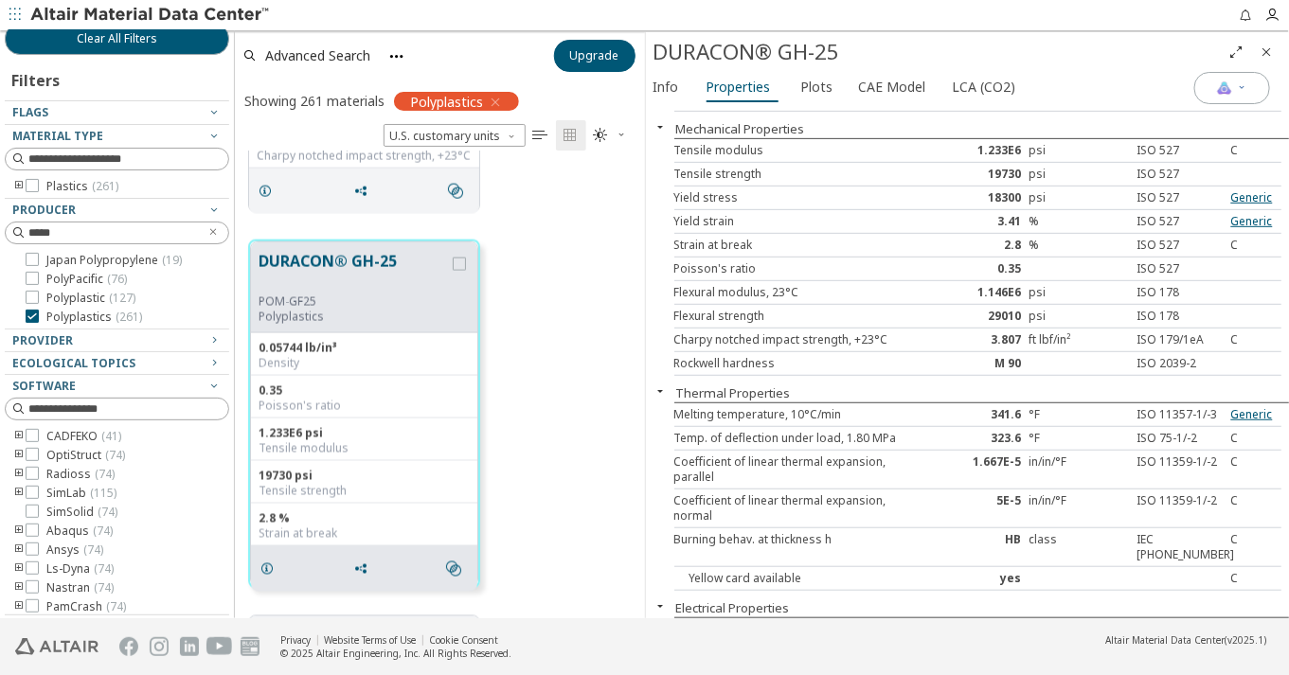
scroll to position [421, 0]
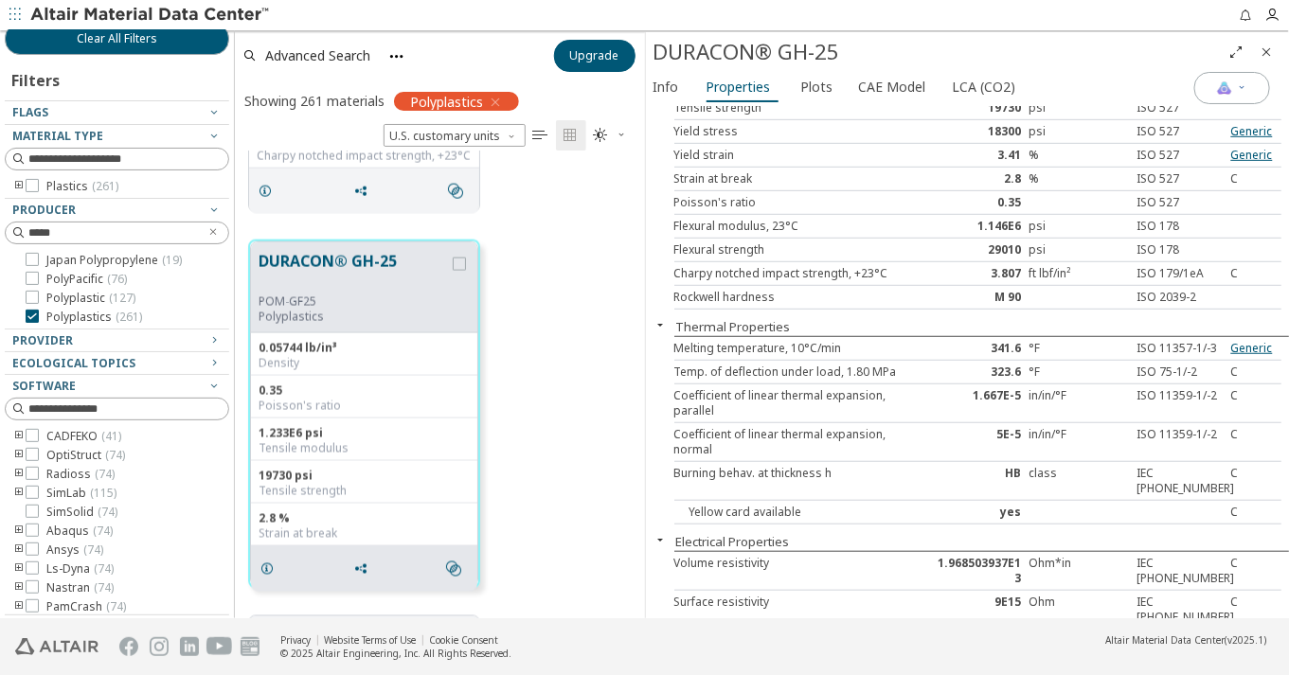
click at [667, 332] on icon "button" at bounding box center [661, 324] width 15 height 15
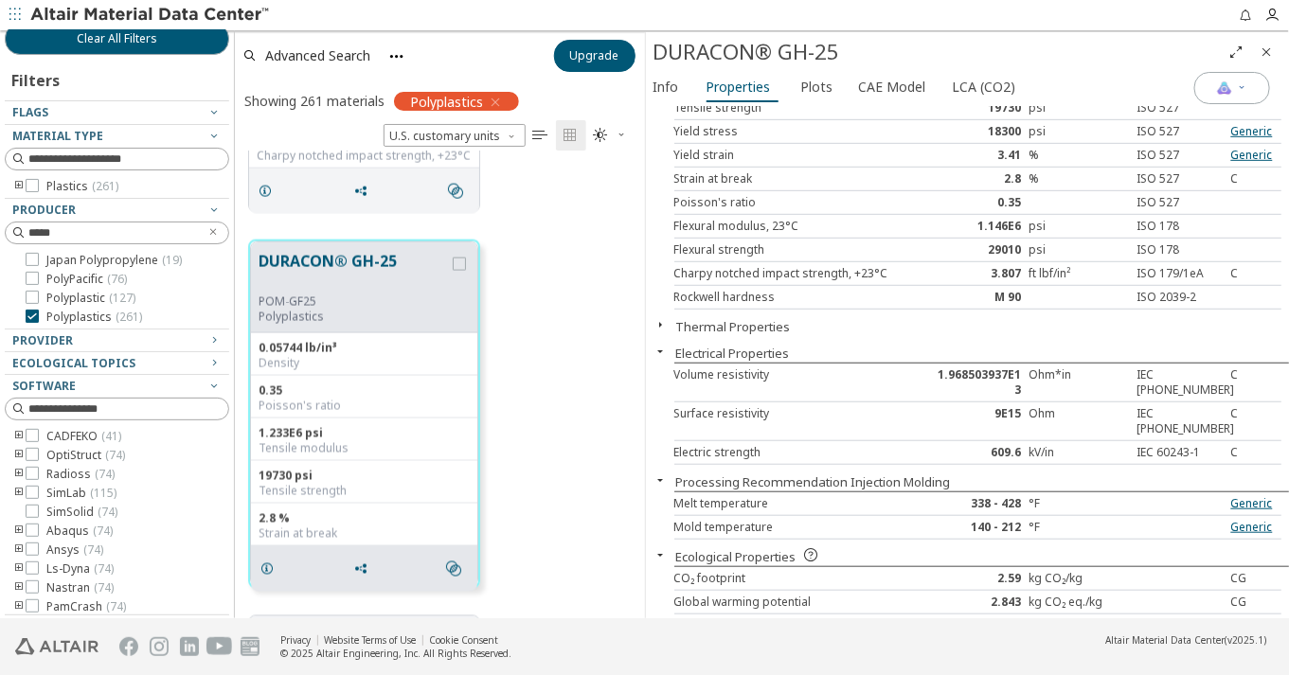
drag, startPoint x: 923, startPoint y: 288, endPoint x: 936, endPoint y: 294, distance: 14.4
click at [936, 286] on div "Charpy notched impact strength, +23°C 3.807 ft lbf/in² ISO 179/1eA C" at bounding box center [978, 274] width 608 height 24
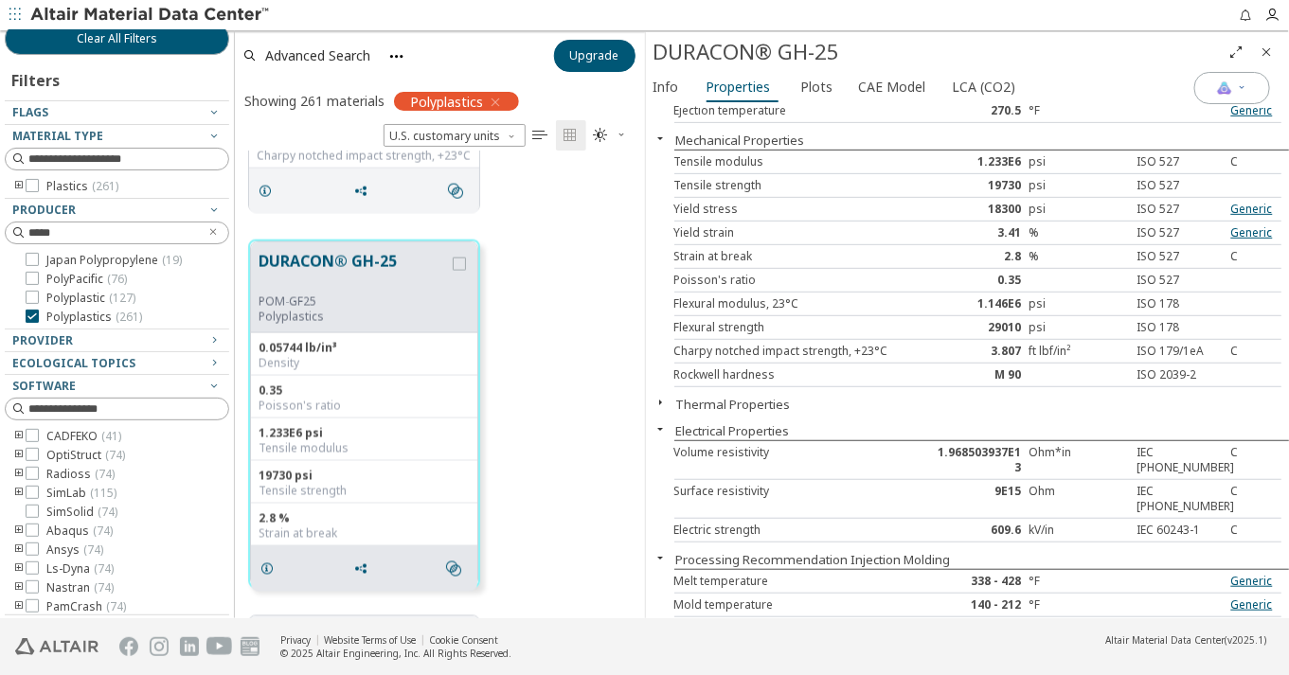
scroll to position [448, 0]
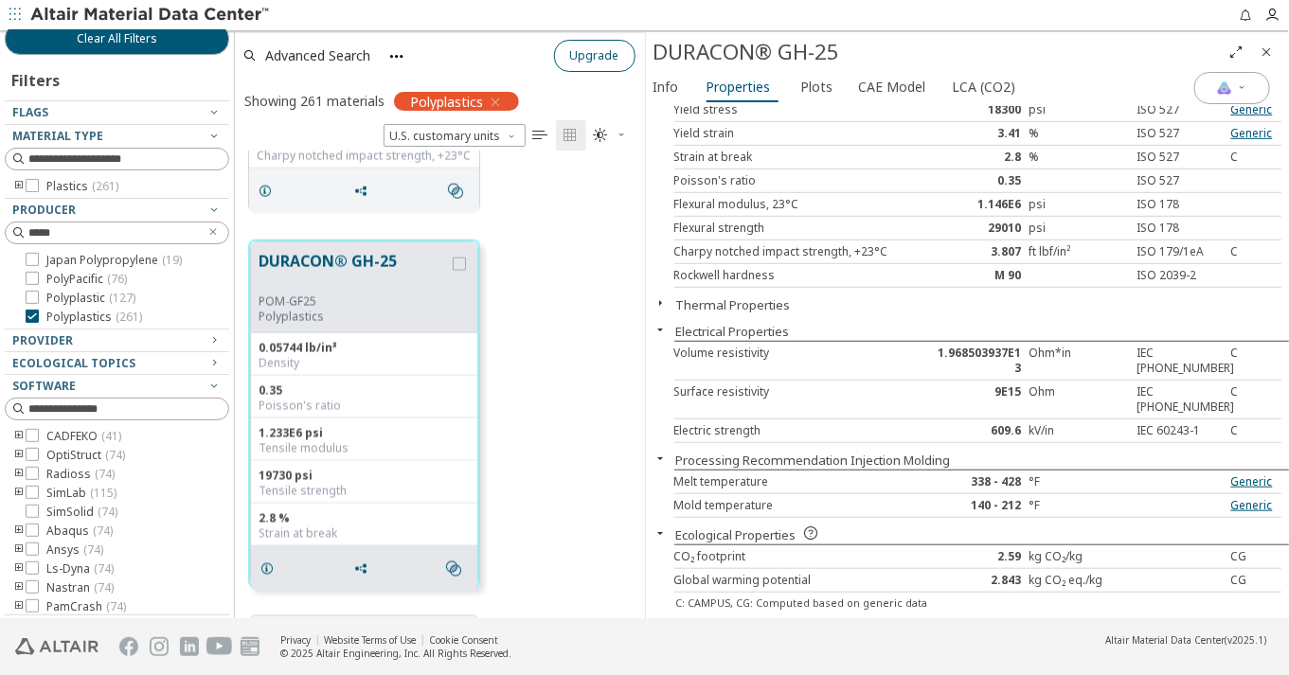
click at [622, 55] on button "Upgrade" at bounding box center [594, 56] width 81 height 32
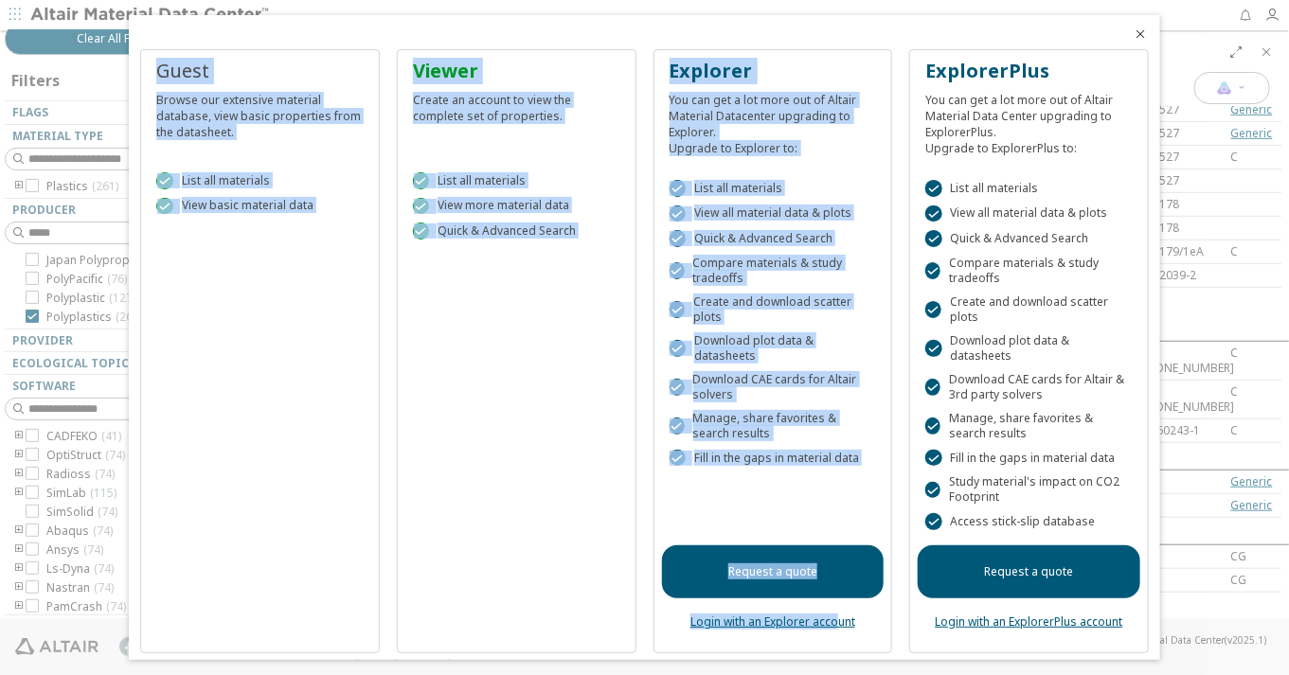
drag, startPoint x: 873, startPoint y: 632, endPoint x: 1283, endPoint y: 541, distance: 420.1
click at [1283, 541] on div "Guest Browse our extensive material database, view basic properties from the da…" at bounding box center [644, 337] width 1289 height 675
click at [275, 378] on div "Guest Browse our extensive material database, view basic properties from the da…" at bounding box center [260, 351] width 240 height 604
click at [823, 77] on div "Explorer" at bounding box center [773, 71] width 207 height 27
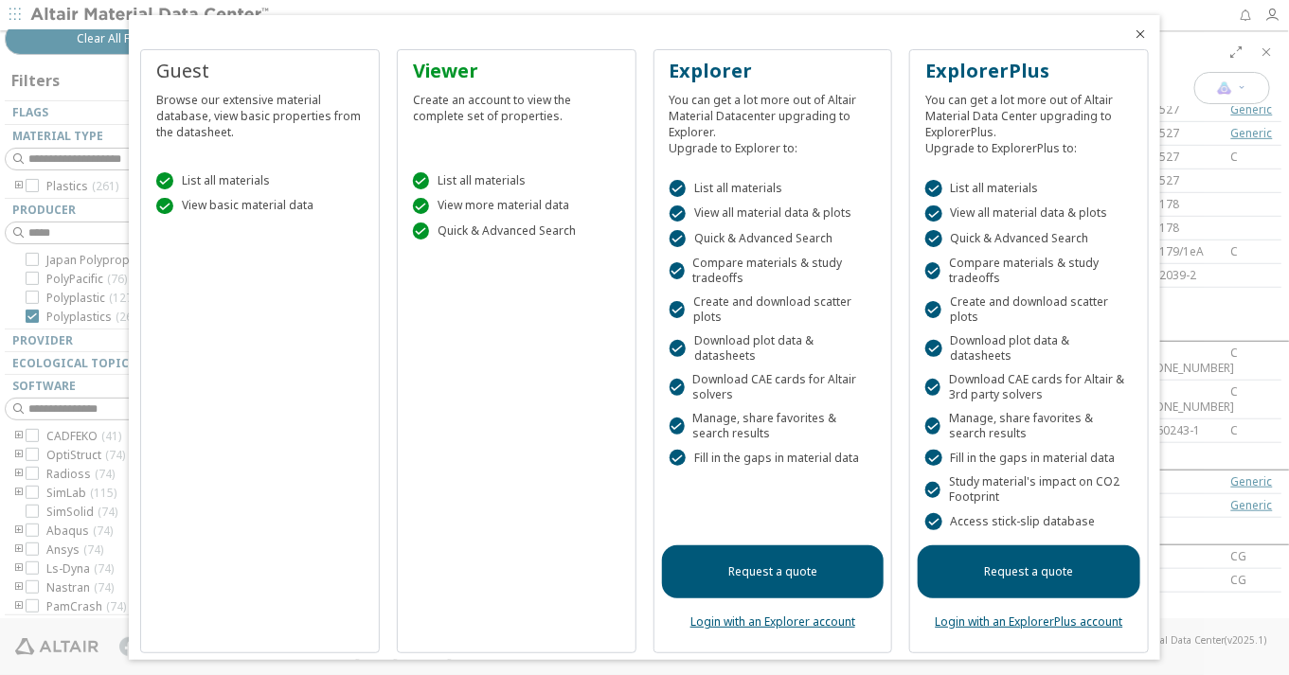
click at [864, 78] on div "Explorer" at bounding box center [773, 71] width 207 height 27
click at [724, 614] on link "Login with an Explorer account" at bounding box center [772, 622] width 165 height 16
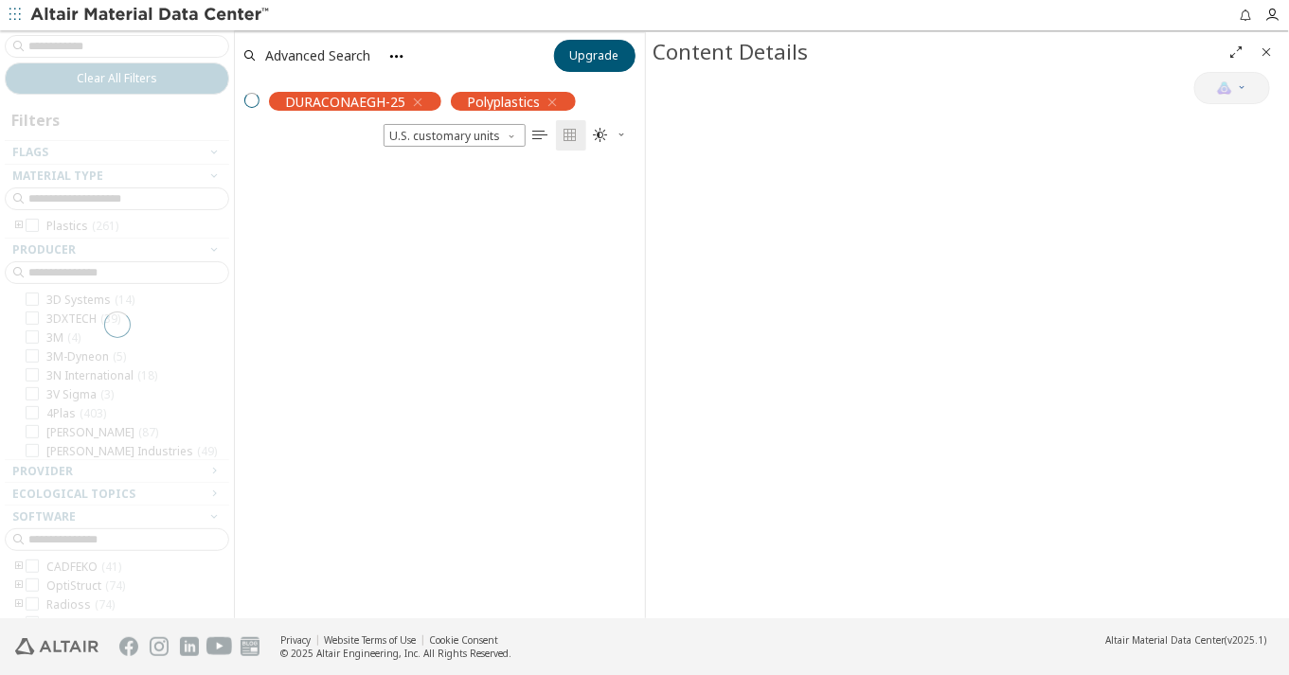
scroll to position [17, 17]
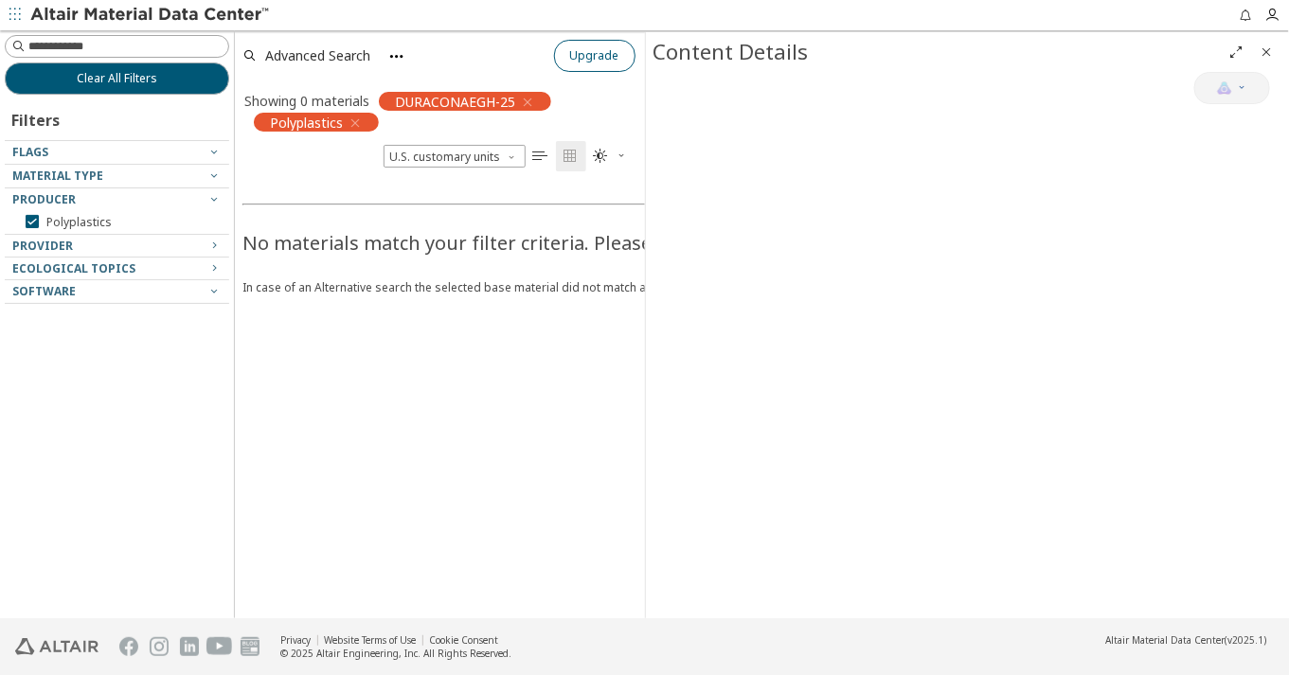
click at [597, 48] on span "Upgrade" at bounding box center [594, 55] width 49 height 15
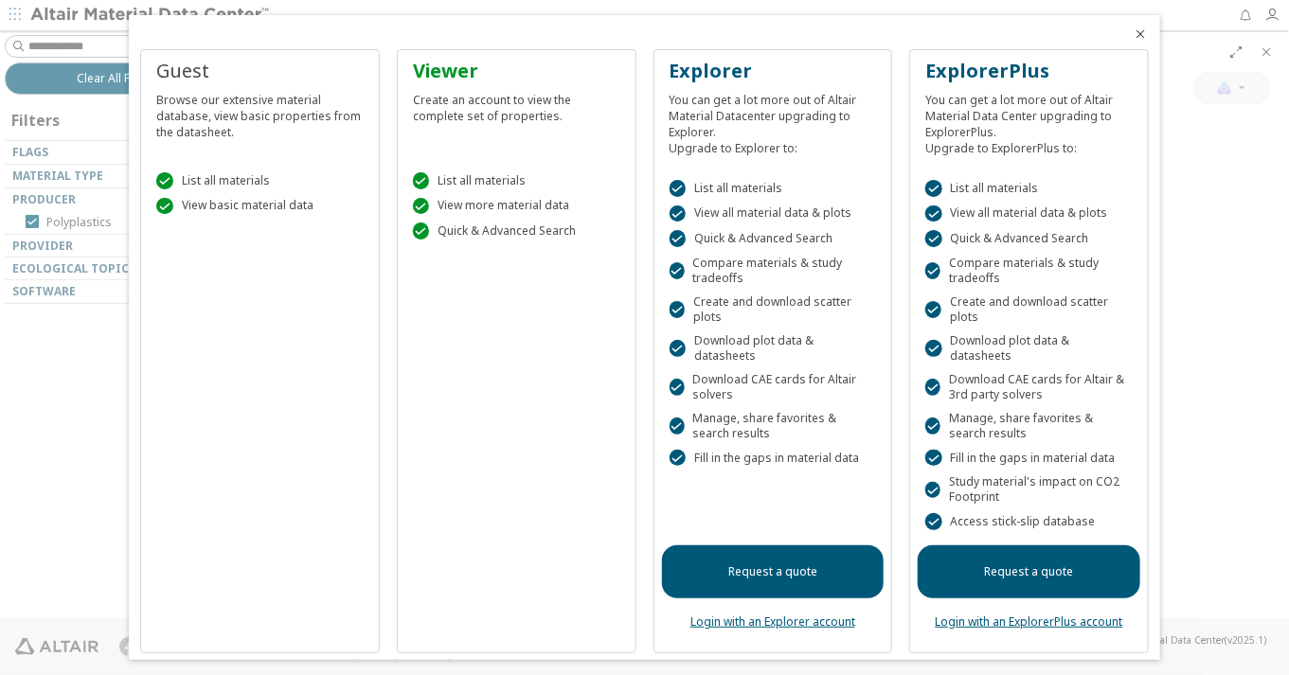
click at [751, 599] on div "Login with an Explorer account" at bounding box center [772, 614] width 165 height 31
click at [958, 614] on link "Login with an ExplorerPlus account" at bounding box center [1030, 622] width 188 height 16
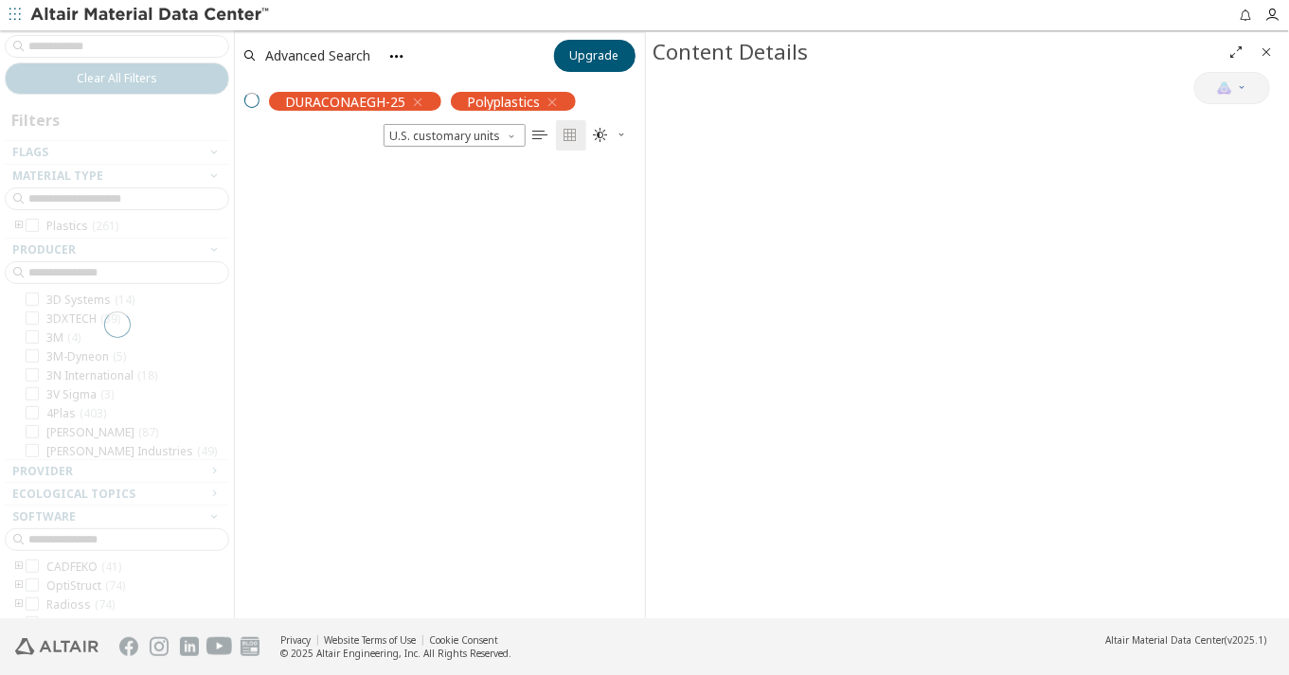
scroll to position [452, 393]
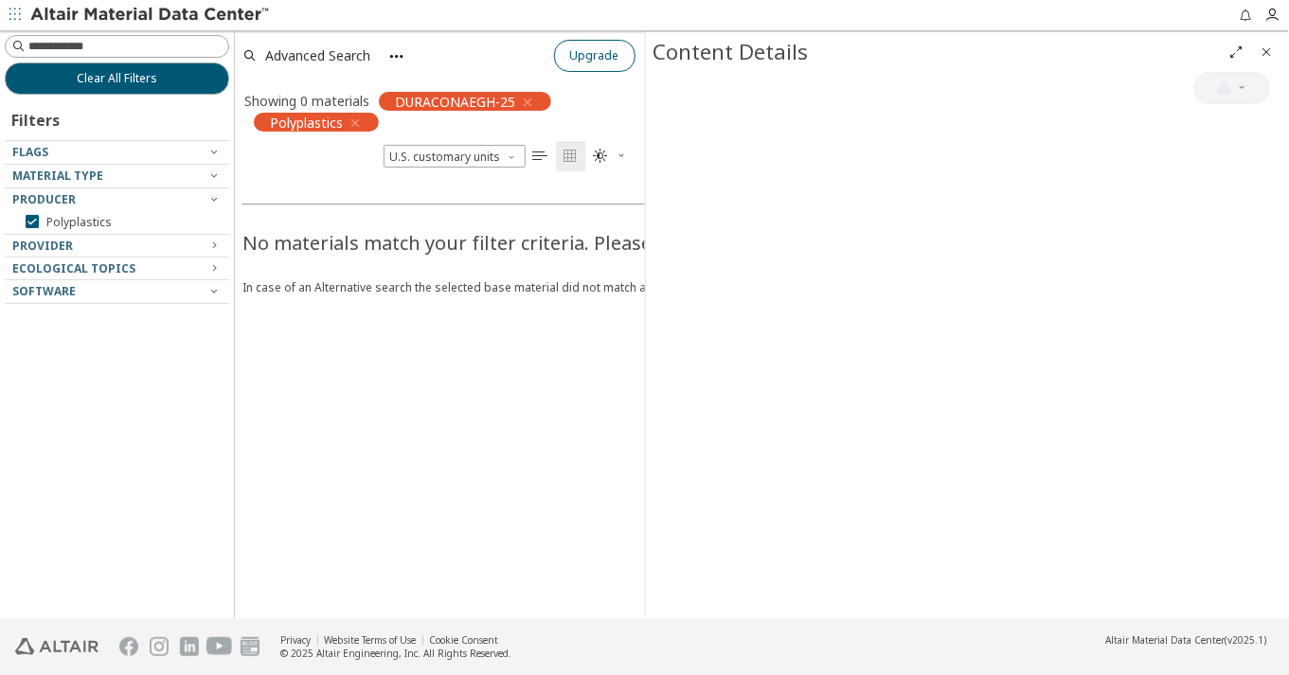
click at [571, 61] on button "Upgrade" at bounding box center [594, 56] width 81 height 32
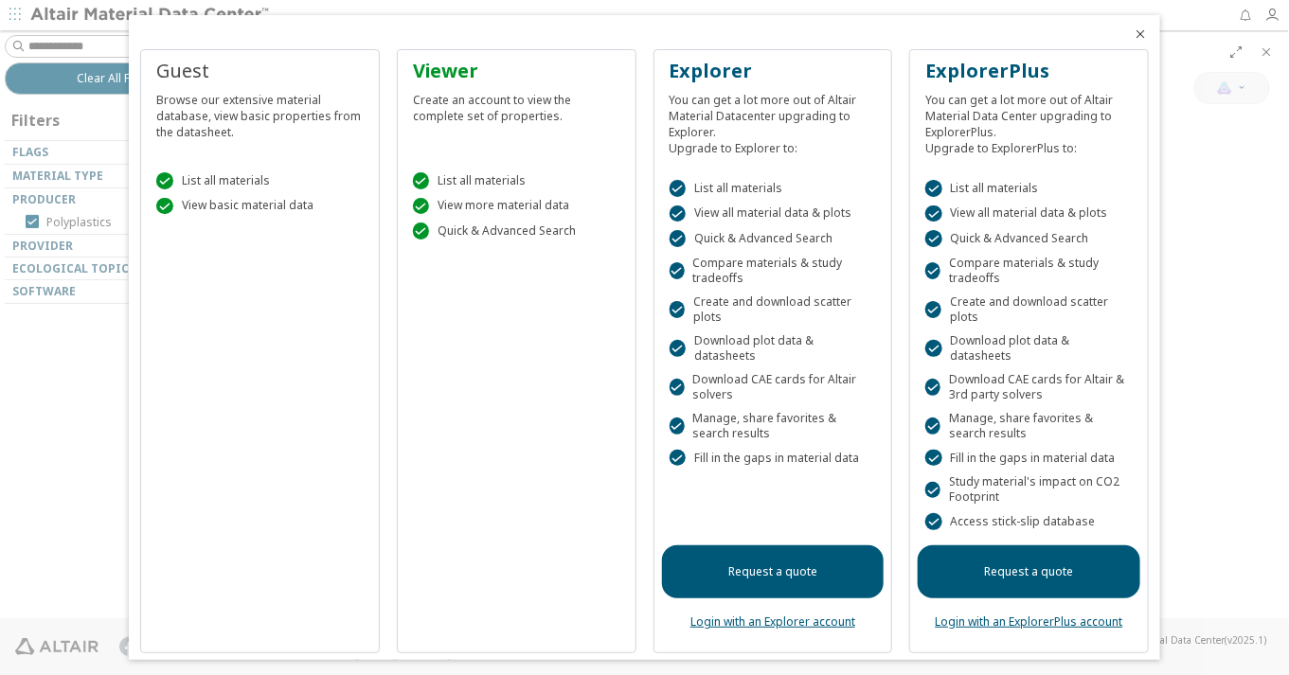
click at [940, 614] on link "Login with an ExplorerPlus account" at bounding box center [1030, 622] width 188 height 16
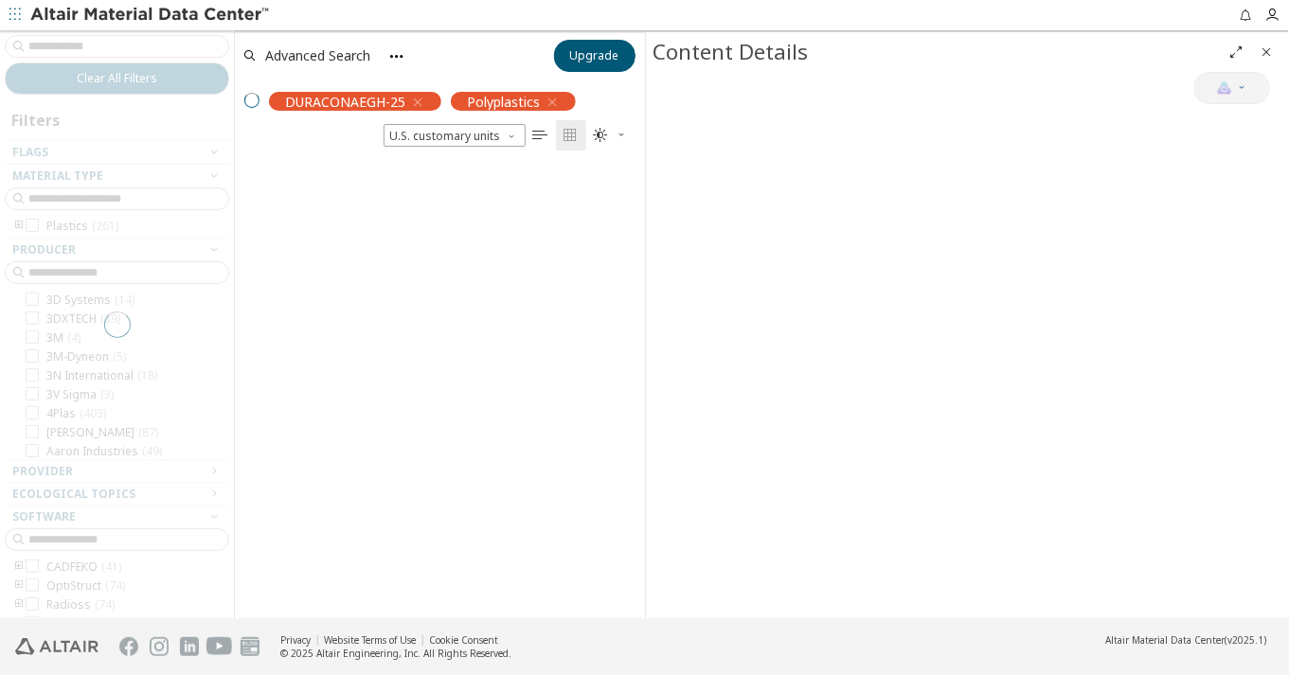
scroll to position [452, 393]
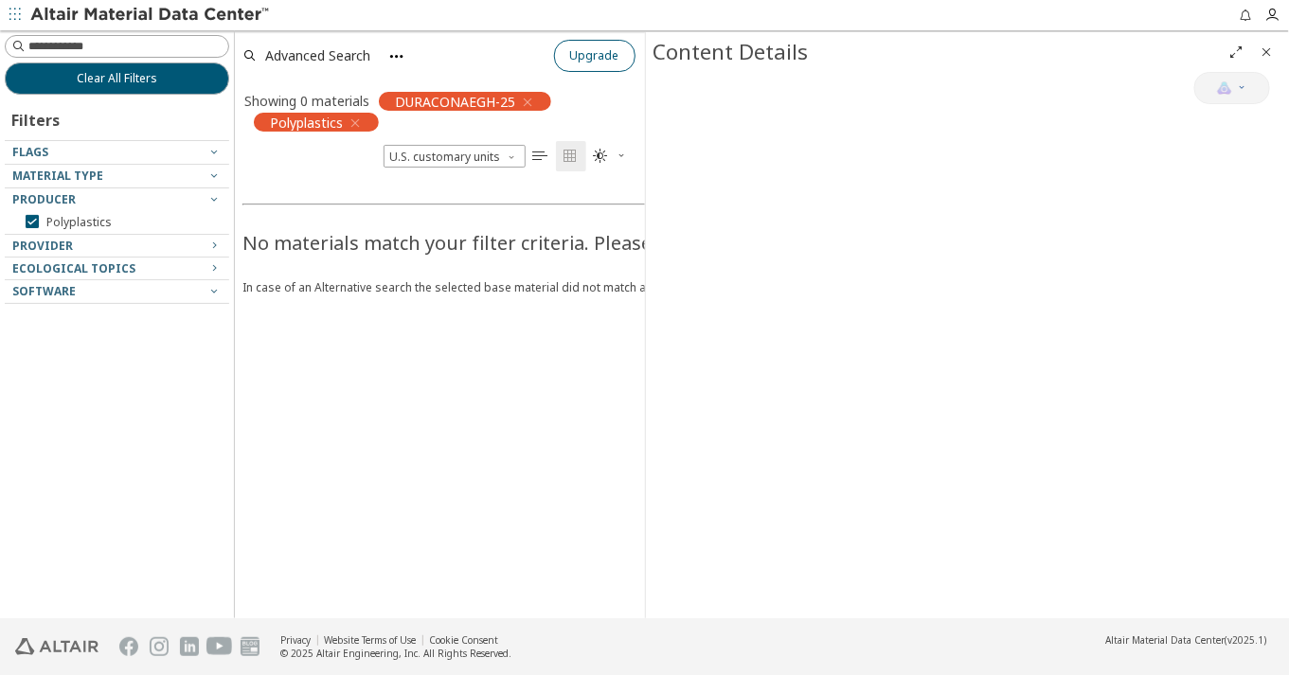
click at [619, 65] on button "Upgrade" at bounding box center [594, 56] width 81 height 32
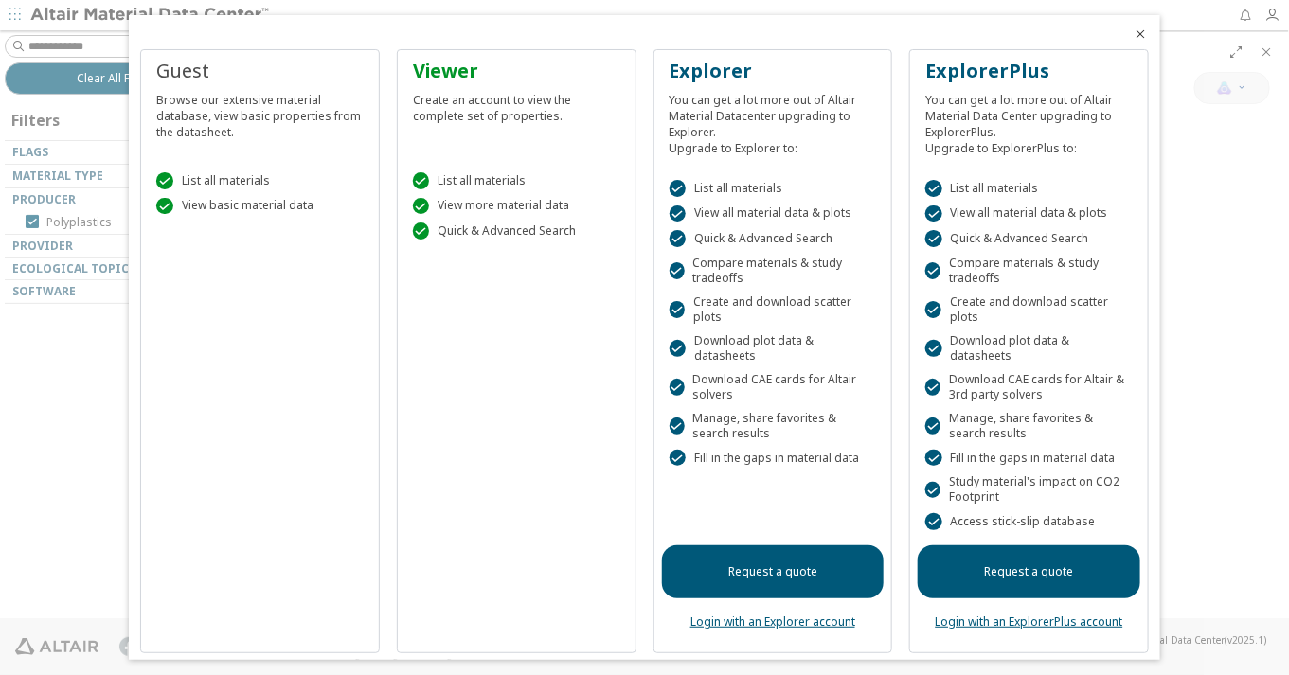
click at [1063, 614] on link "Login with an ExplorerPlus account" at bounding box center [1030, 622] width 188 height 16
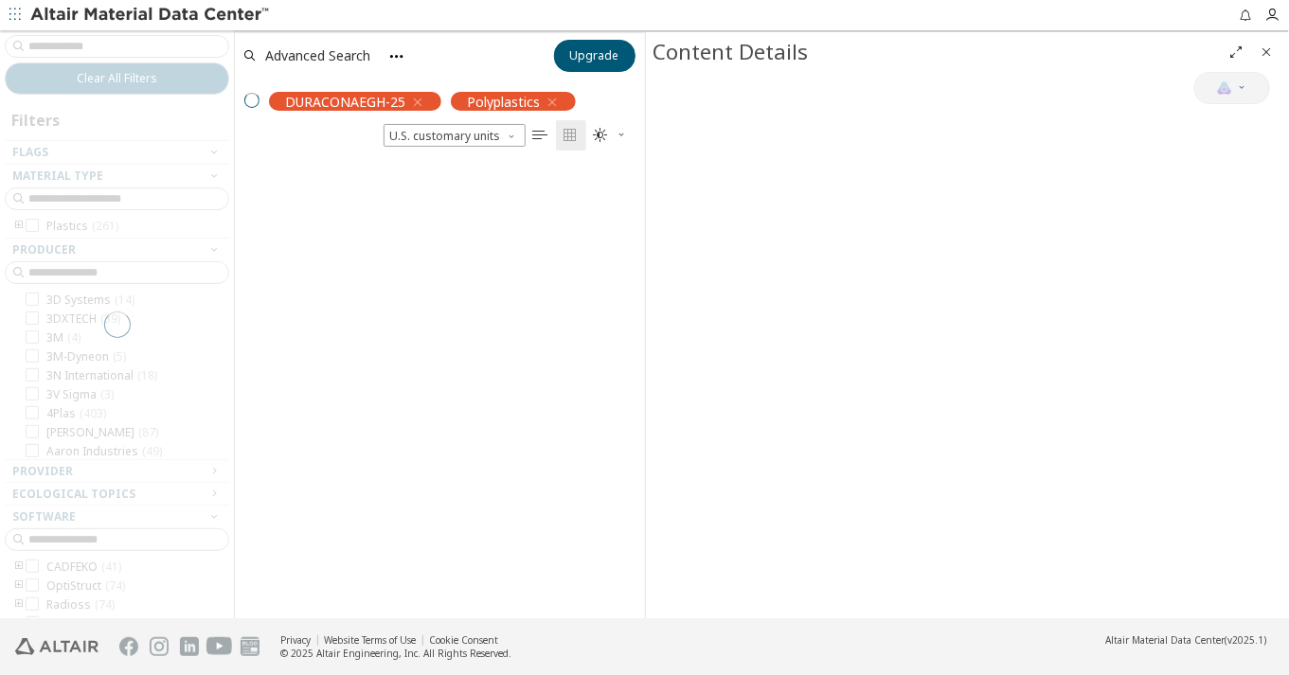
scroll to position [452, 393]
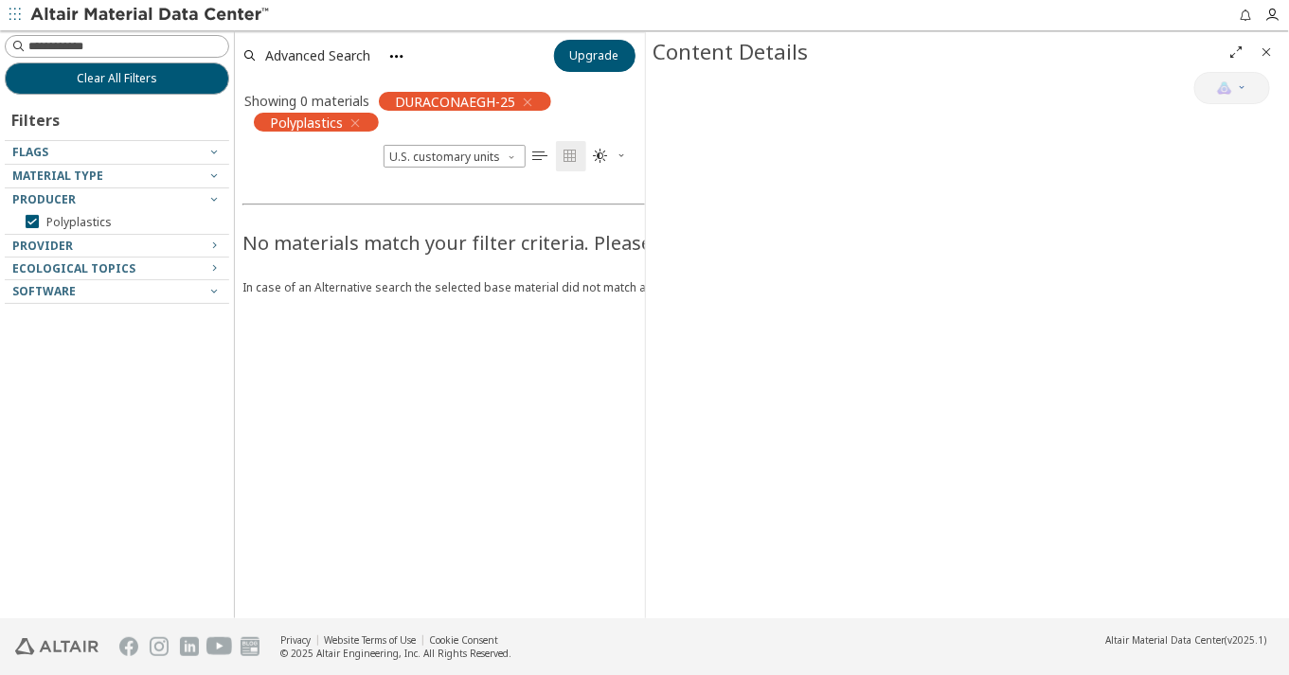
drag, startPoint x: 613, startPoint y: 64, endPoint x: 631, endPoint y: 67, distance: 18.2
click at [629, 67] on button "Upgrade" at bounding box center [594, 56] width 81 height 32
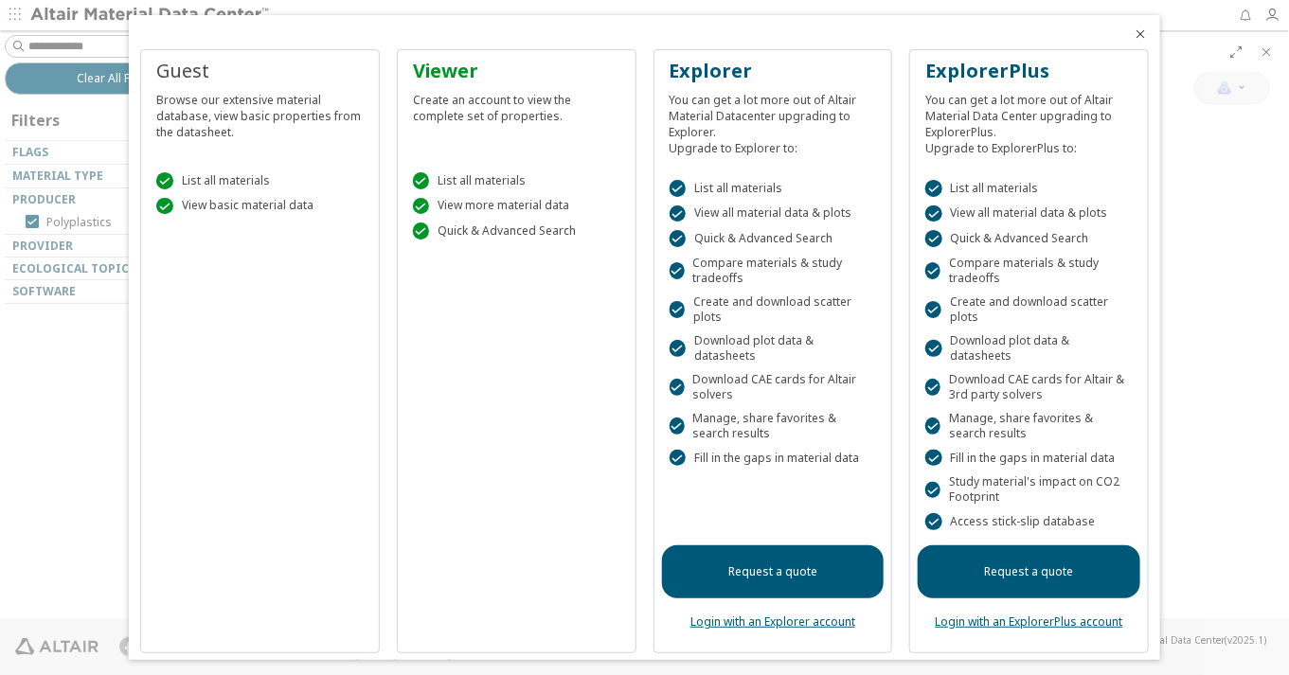
click at [1062, 614] on link "Login with an ExplorerPlus account" at bounding box center [1030, 622] width 188 height 16
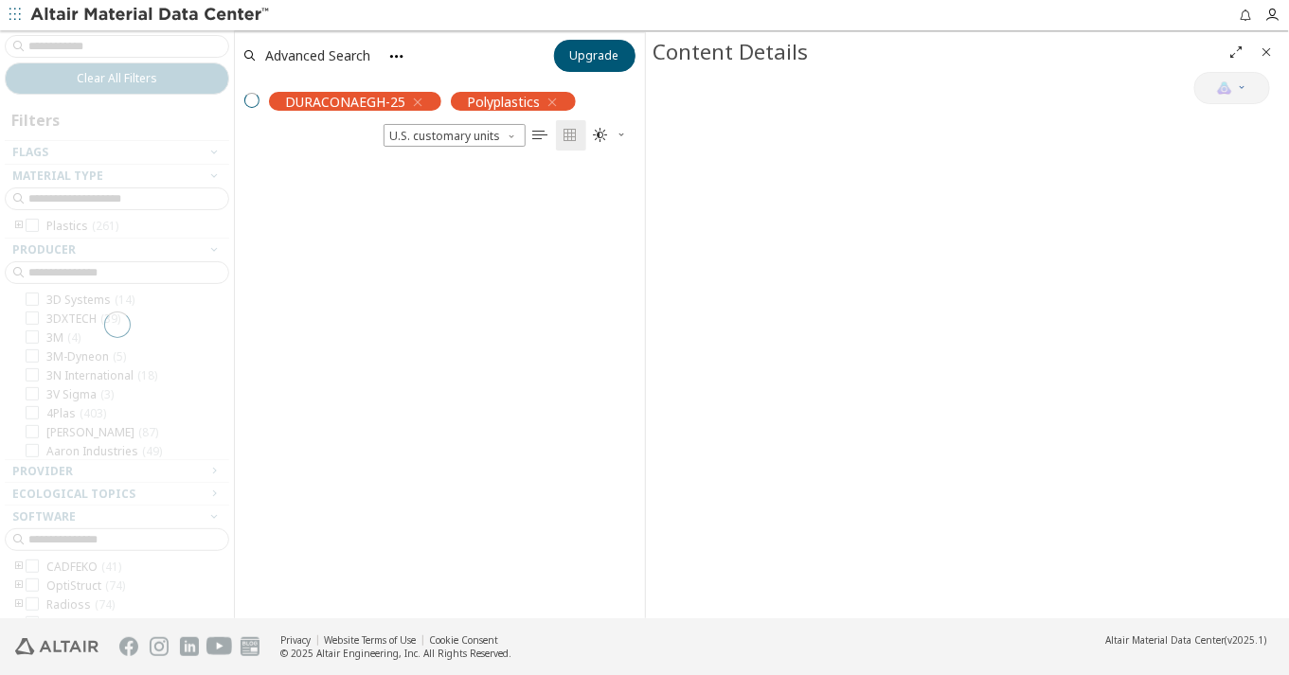
scroll to position [452, 393]
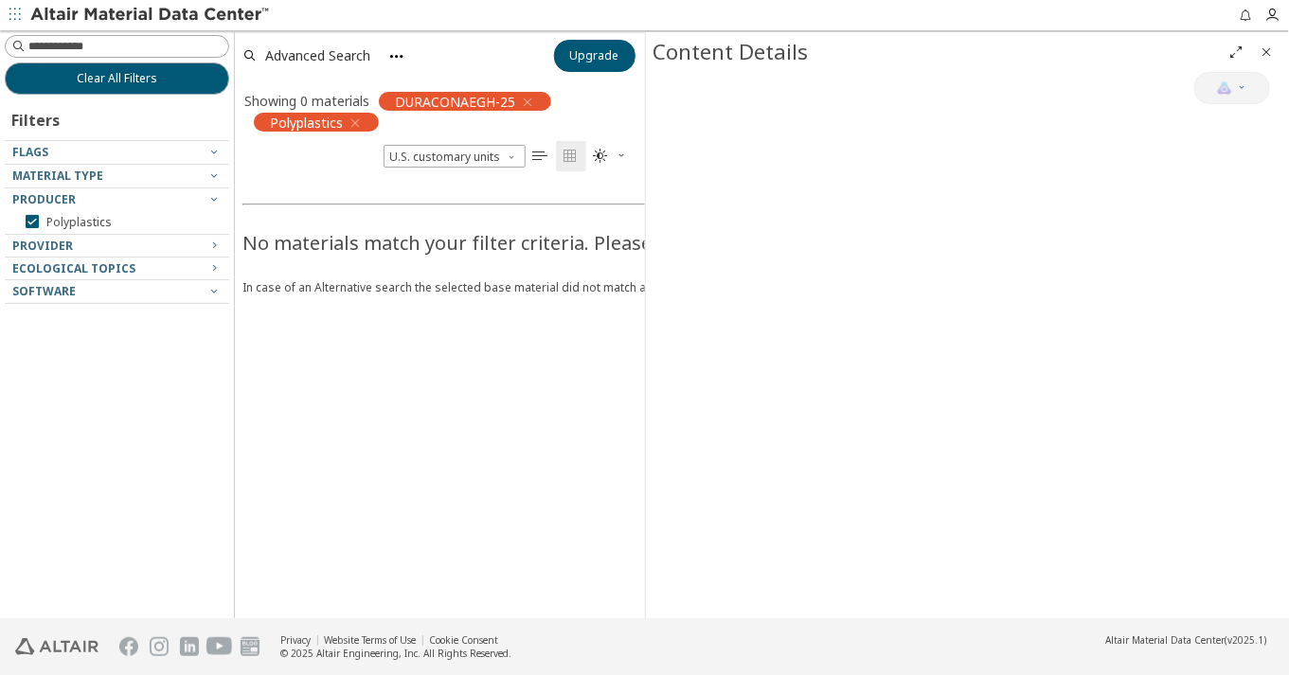
click at [0, 111] on html "Feedback Clear All Filters Filters Flags Material Type Producer Polyplastics Pr…" at bounding box center [644, 337] width 1289 height 675
click at [171, 15] on img at bounding box center [151, 15] width 242 height 19
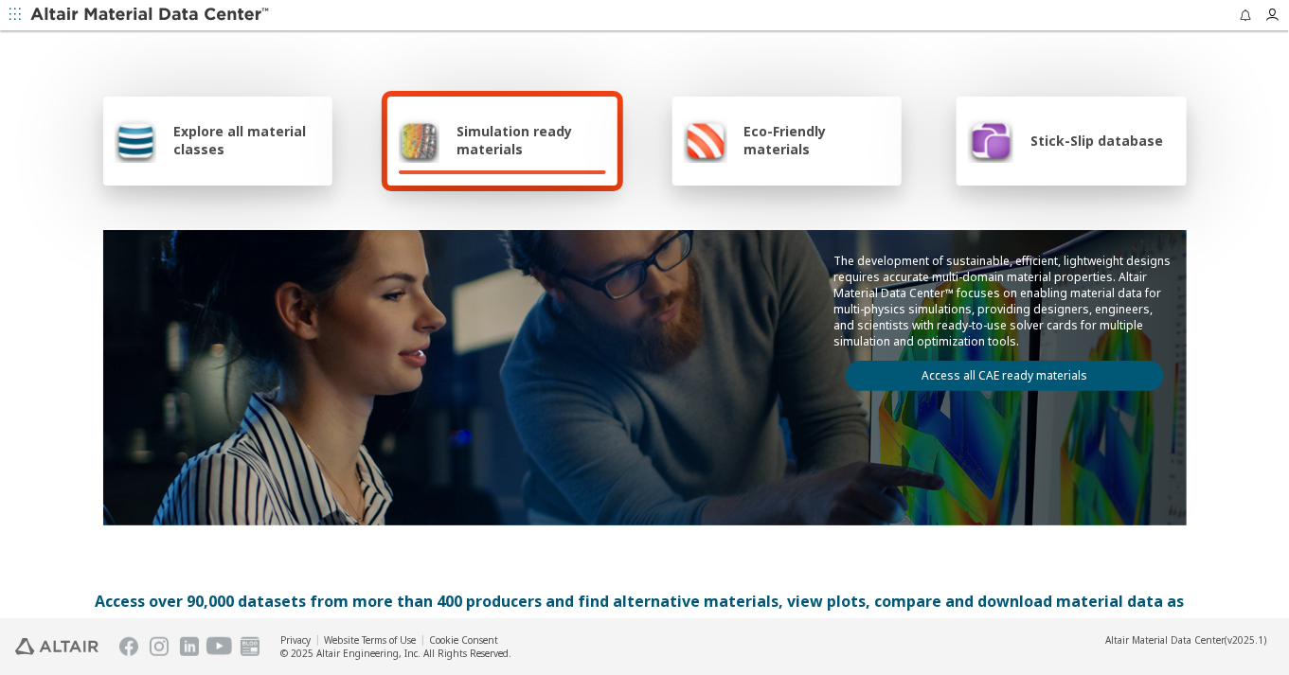
click at [505, 135] on span "Simulation ready materials" at bounding box center [531, 140] width 149 height 36
click at [948, 368] on link "Access all CAE ready materials" at bounding box center [1005, 376] width 318 height 30
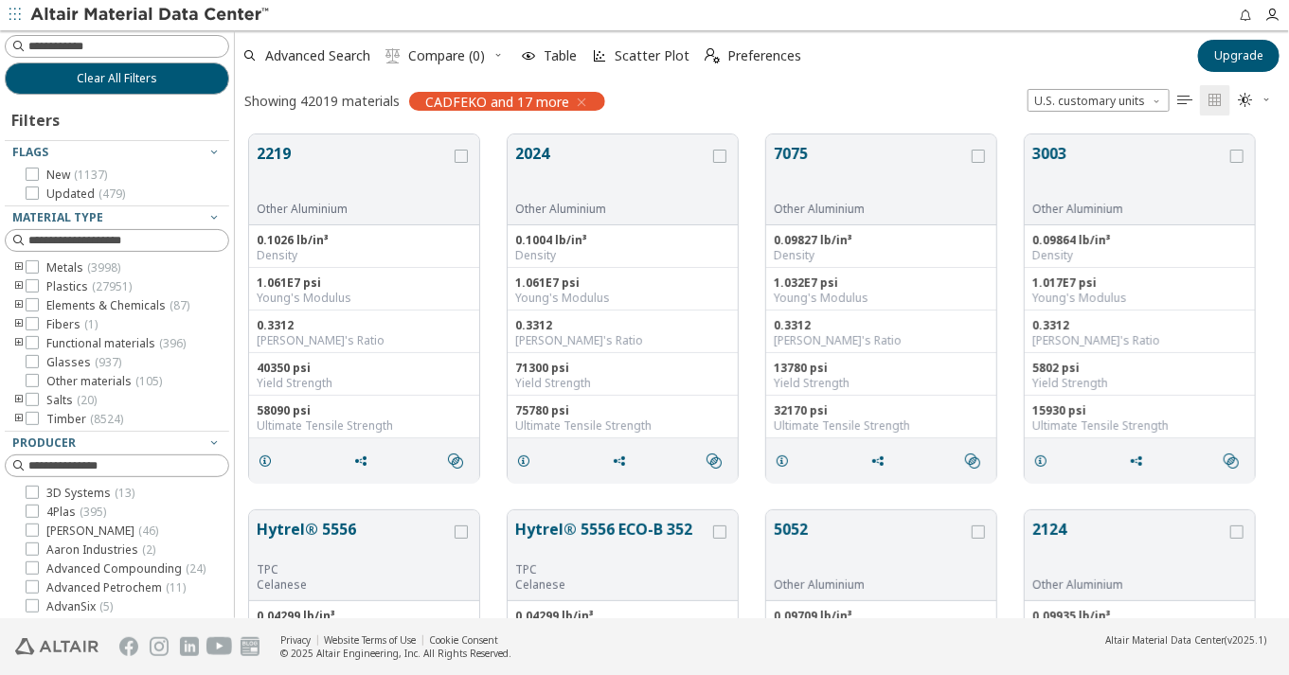
scroll to position [482, 1038]
click at [1256, 48] on span "Upgrade" at bounding box center [1238, 55] width 49 height 15
